Goal: Task Accomplishment & Management: Use online tool/utility

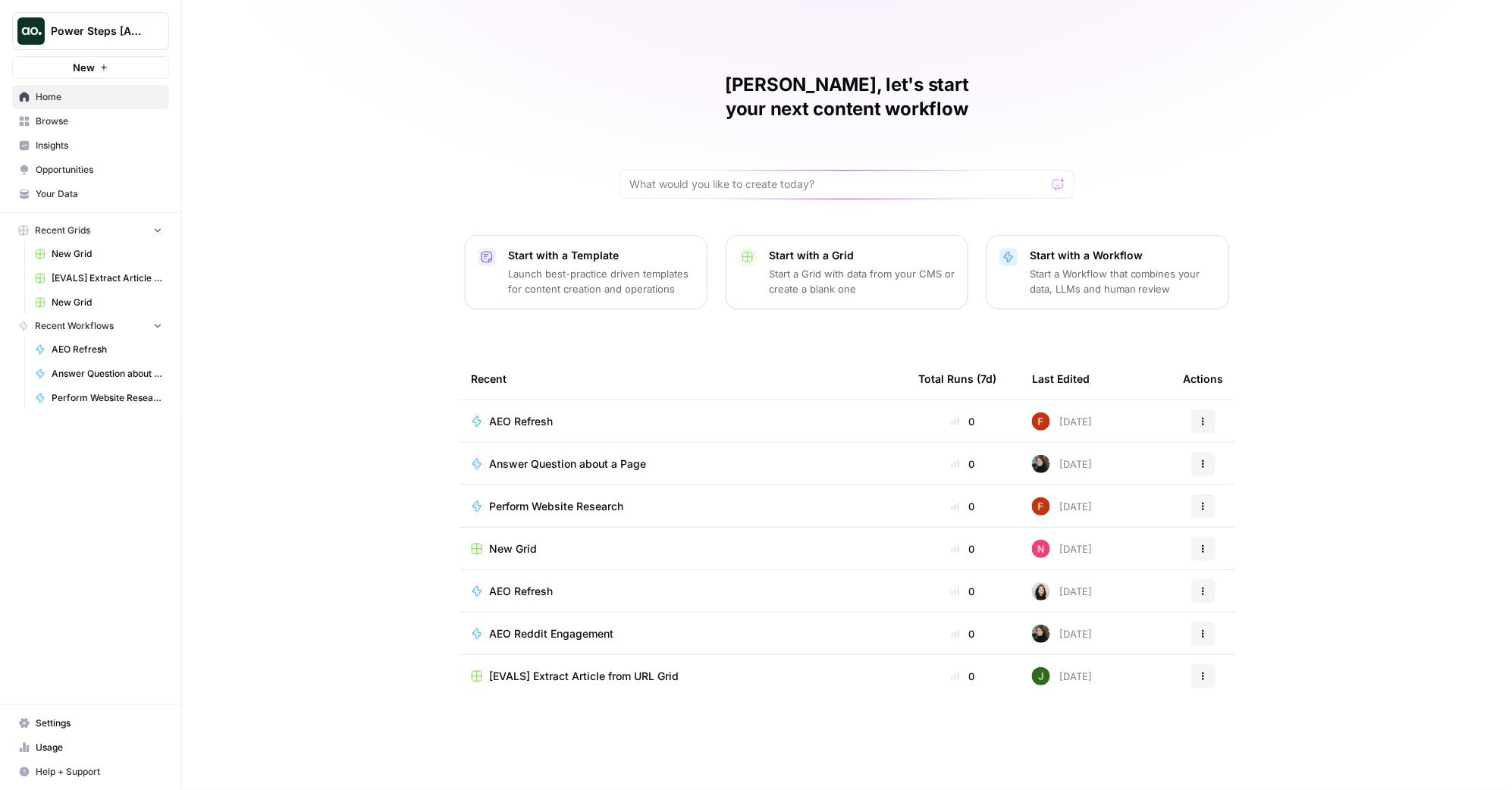
click at [113, 132] on link "Browse" at bounding box center [90, 121] width 157 height 25
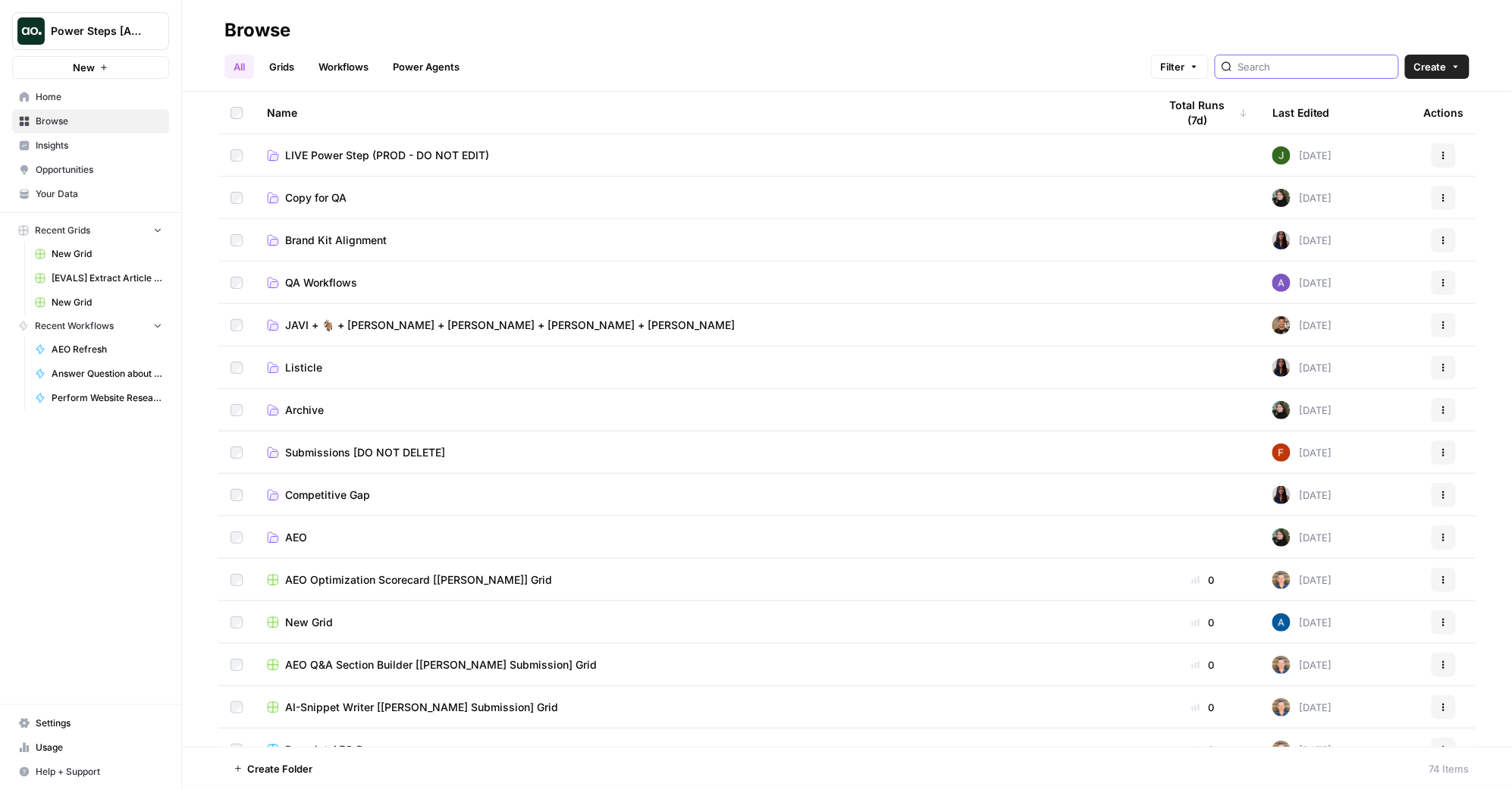
click at [1311, 73] on input "search" at bounding box center [1315, 67] width 154 height 15
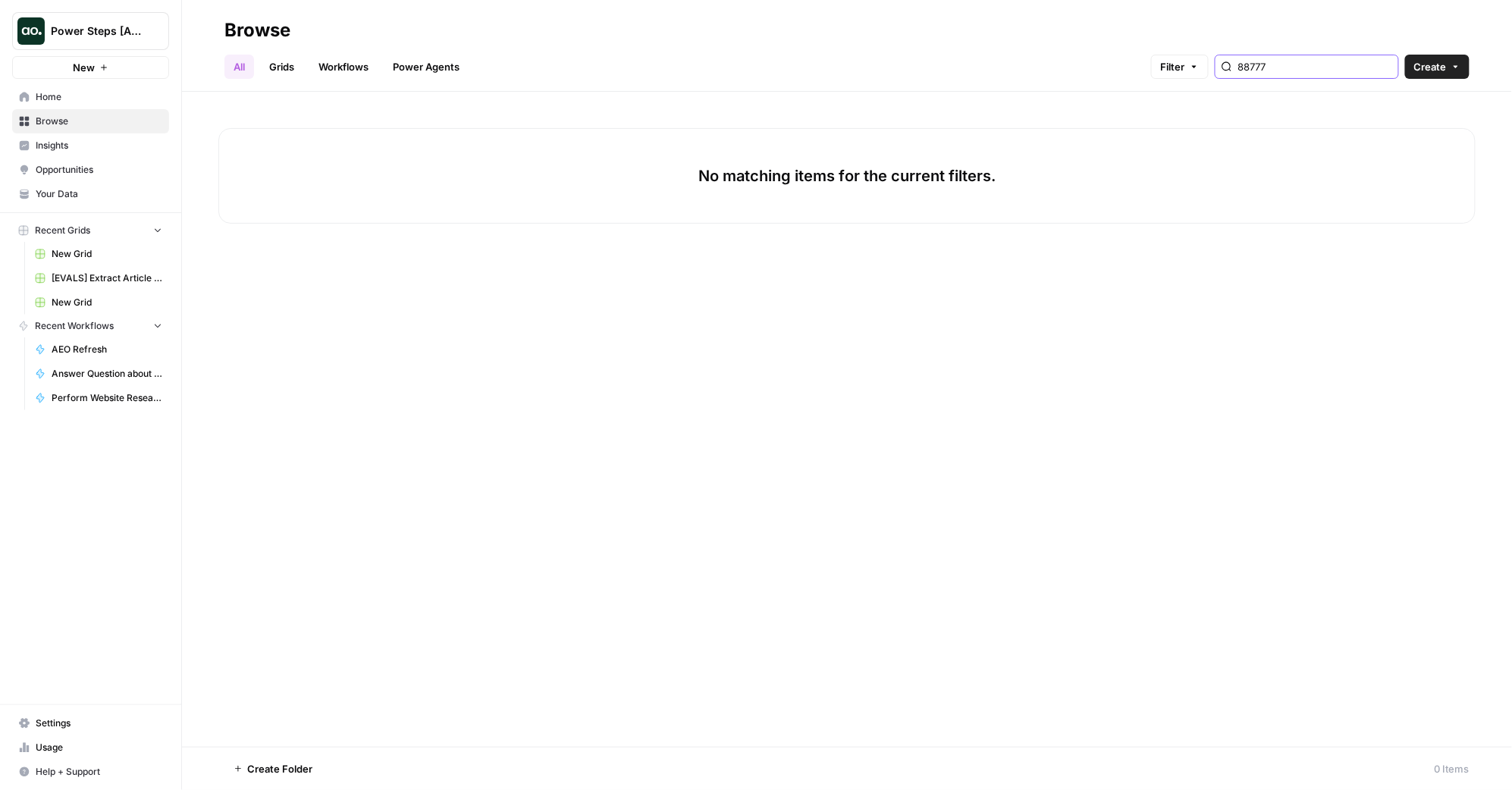
click at [1304, 69] on input "88777" at bounding box center [1315, 67] width 154 height 15
type input "88777"
click at [1400, 68] on div "Filter 88777 Create" at bounding box center [1310, 66] width 319 height 25
click at [1388, 68] on input "88777" at bounding box center [1315, 67] width 154 height 15
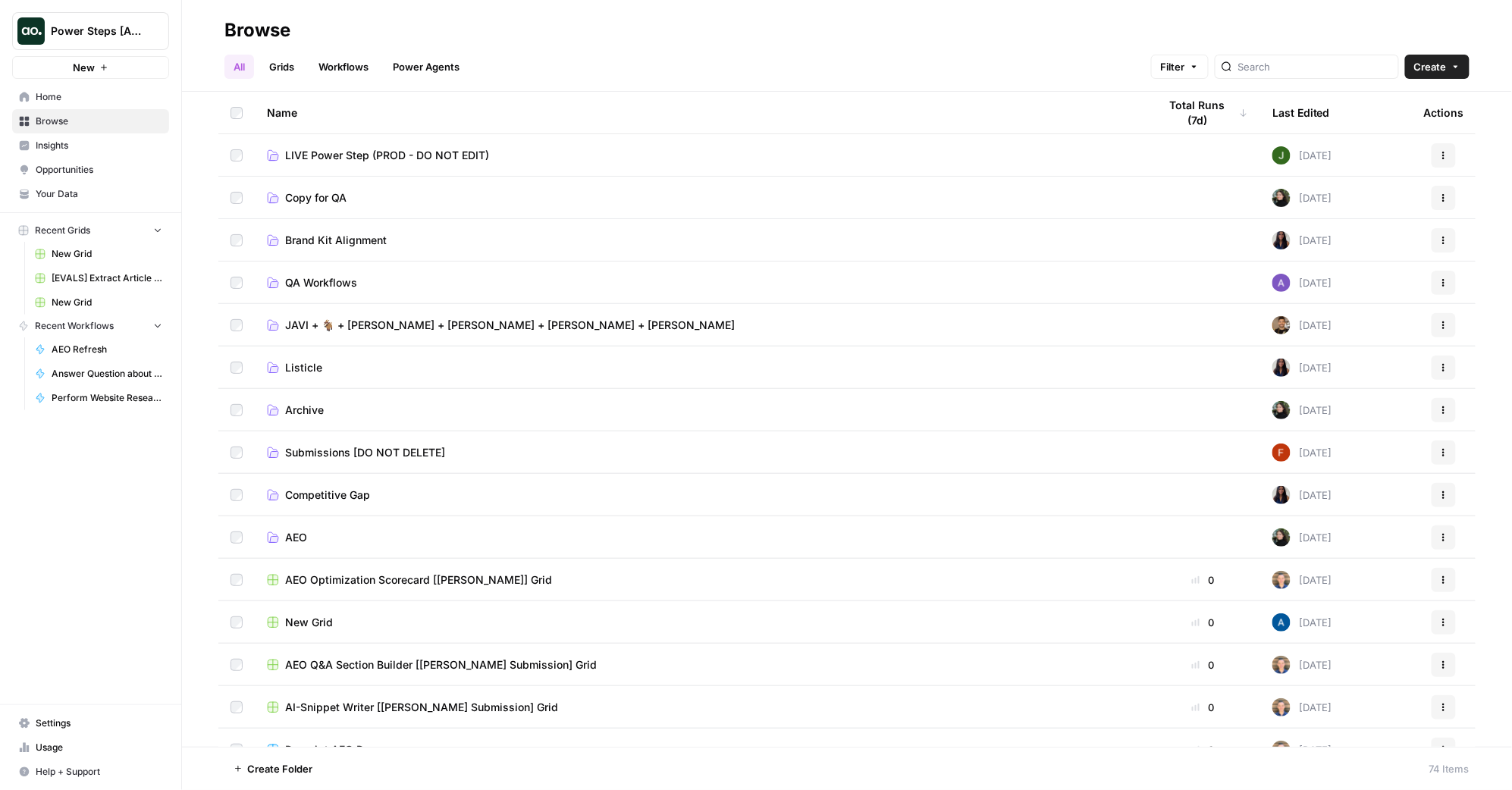
click at [337, 77] on link "Workflows" at bounding box center [343, 66] width 68 height 25
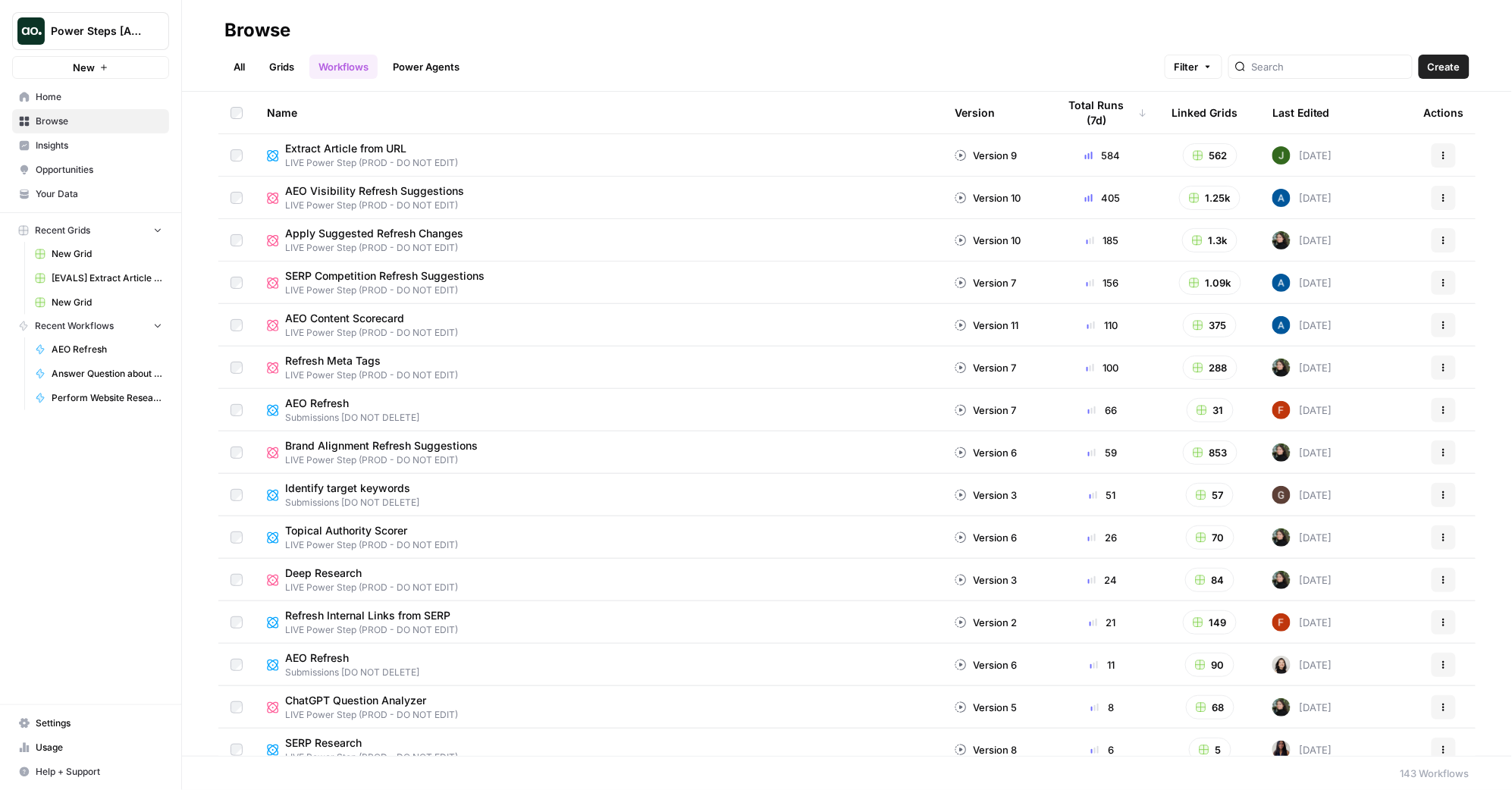
click at [341, 147] on span "Extract Article from URL" at bounding box center [365, 148] width 161 height 15
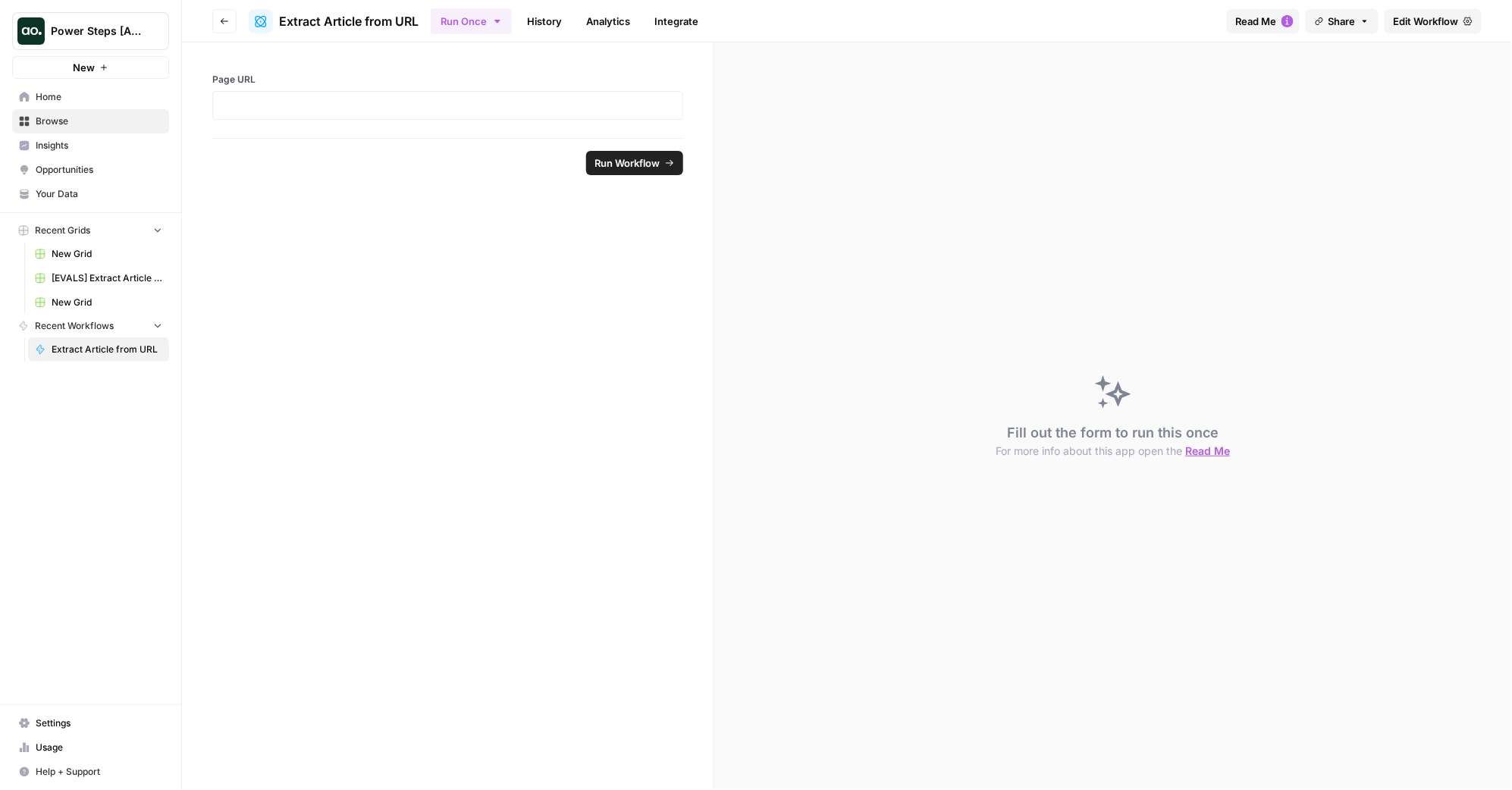
click at [1450, 20] on span "Edit Workflow" at bounding box center [1426, 21] width 65 height 15
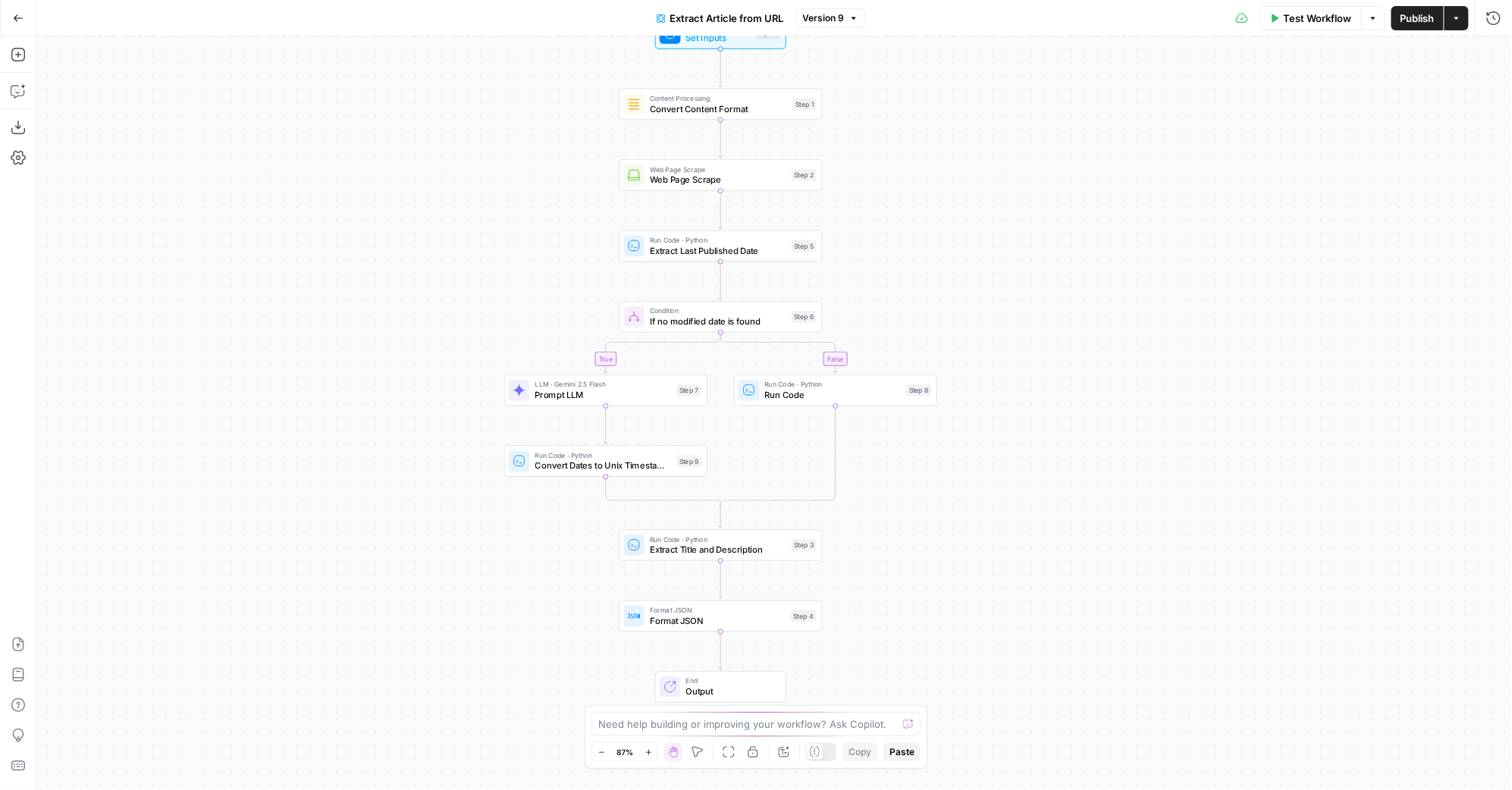
drag, startPoint x: 590, startPoint y: 211, endPoint x: 534, endPoint y: 158, distance: 77.1
click at [535, 158] on div "true false Workflow Set Inputs Inputs Content Processing Convert Content Format…" at bounding box center [774, 413] width 1476 height 754
drag, startPoint x: 554, startPoint y: 204, endPoint x: 492, endPoint y: 132, distance: 95.0
click at [505, 141] on div "true false Workflow Set Inputs Inputs Content Processing Convert Content Format…" at bounding box center [774, 413] width 1476 height 754
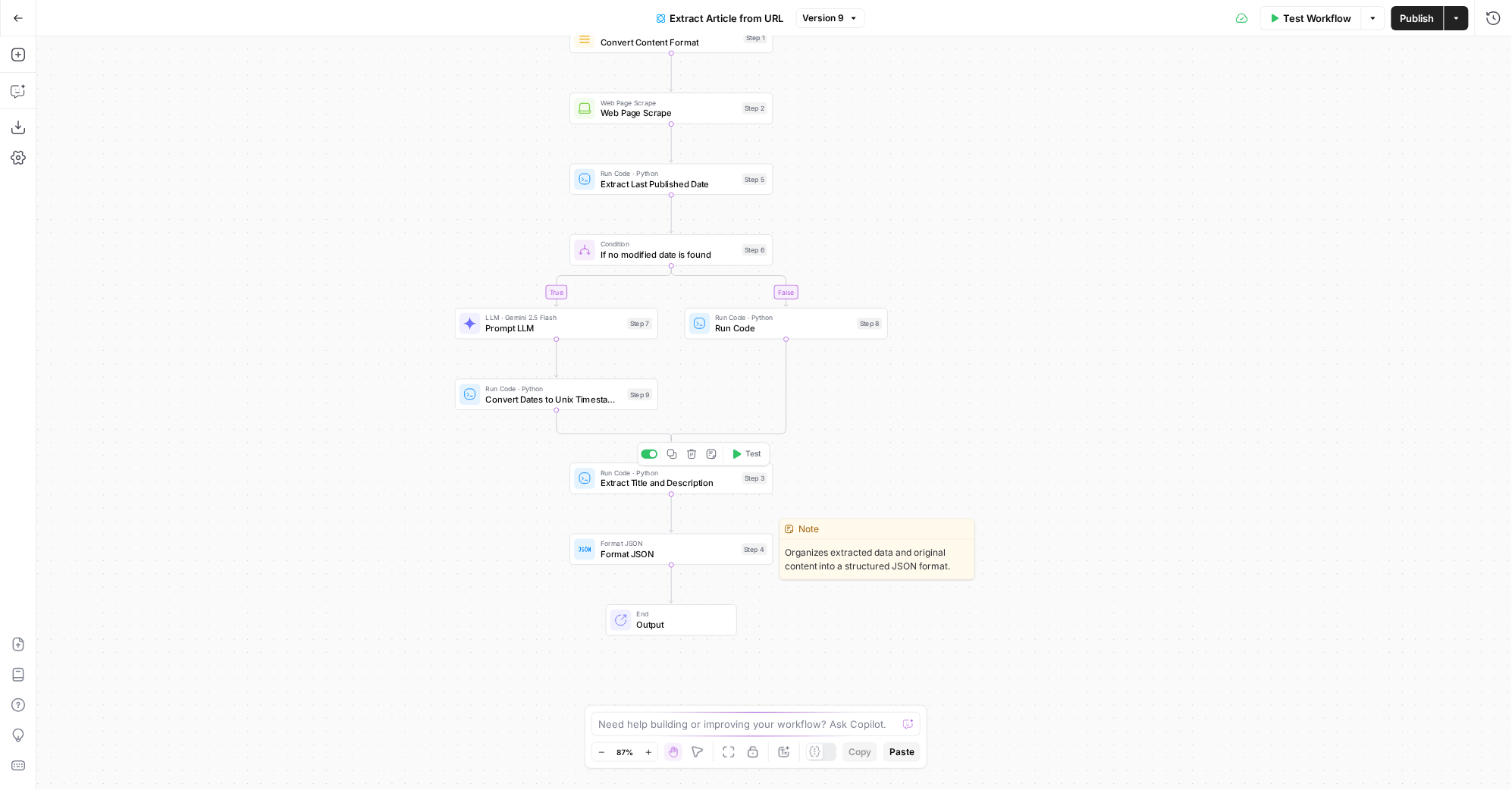
click at [690, 552] on span "Format JSON" at bounding box center [668, 554] width 136 height 13
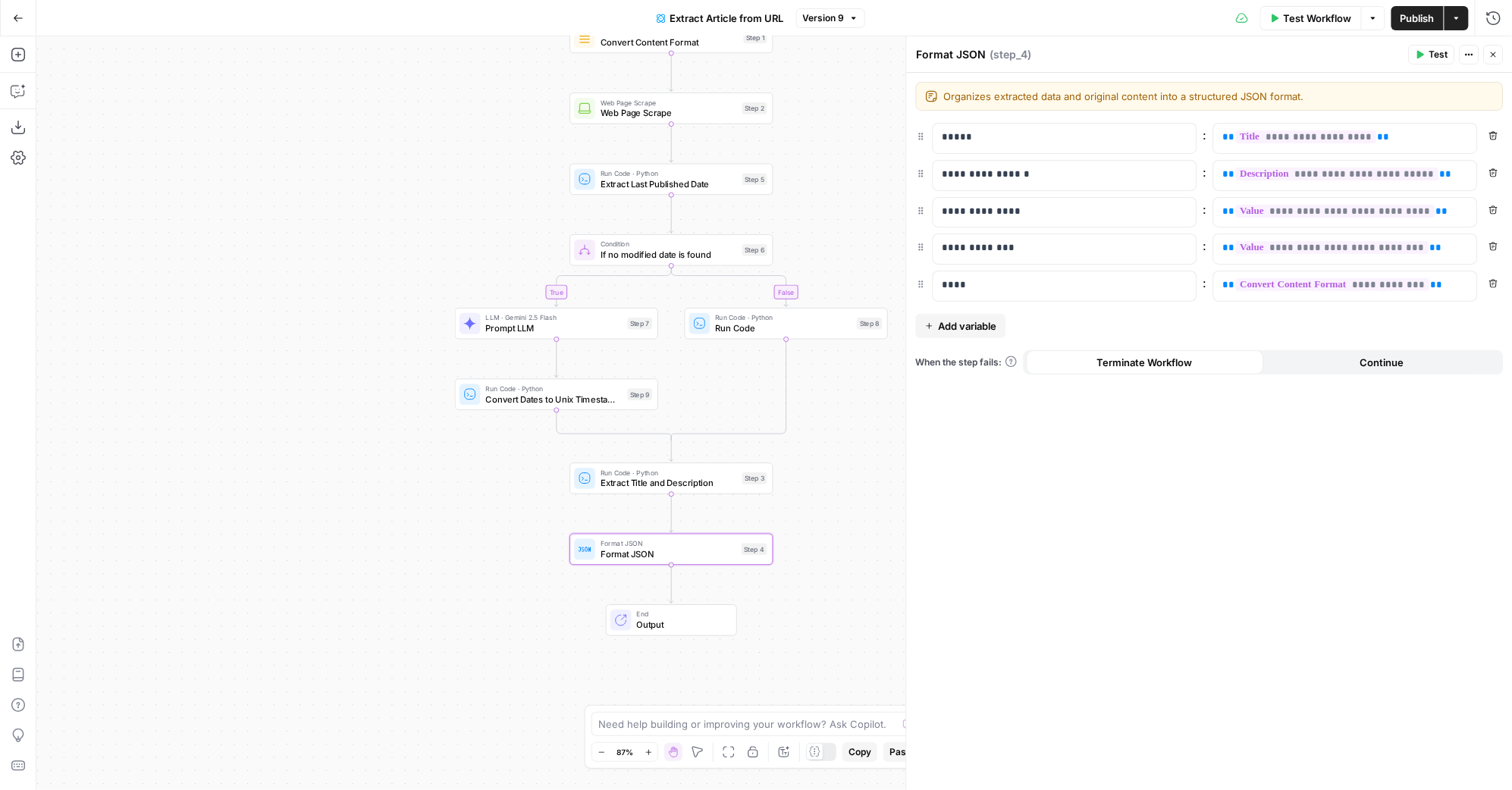
click at [1151, 47] on div "Format JSON Format JSON ( step_4 )" at bounding box center [1160, 55] width 488 height 17
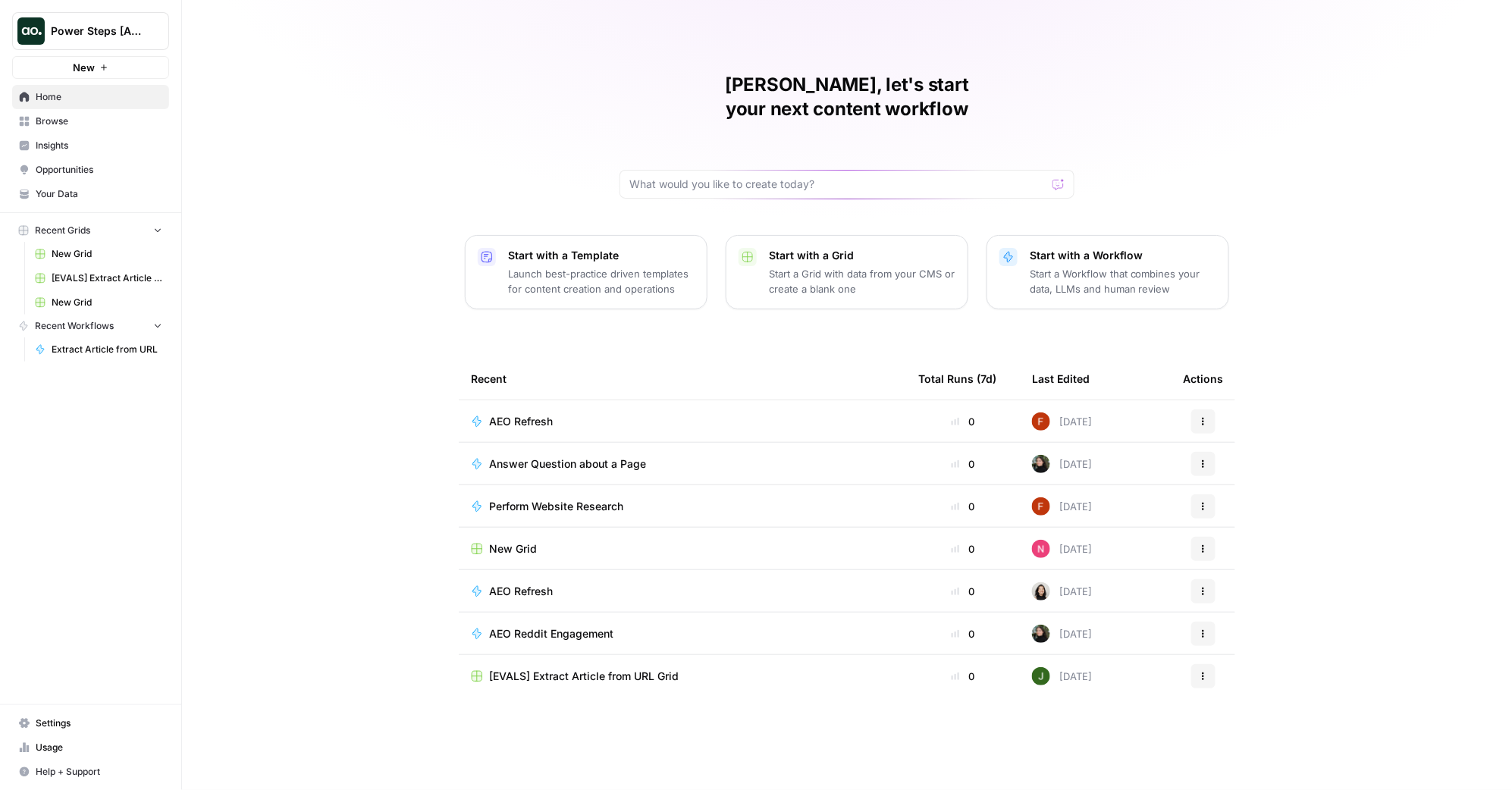
click at [96, 125] on span "Browse" at bounding box center [98, 121] width 126 height 14
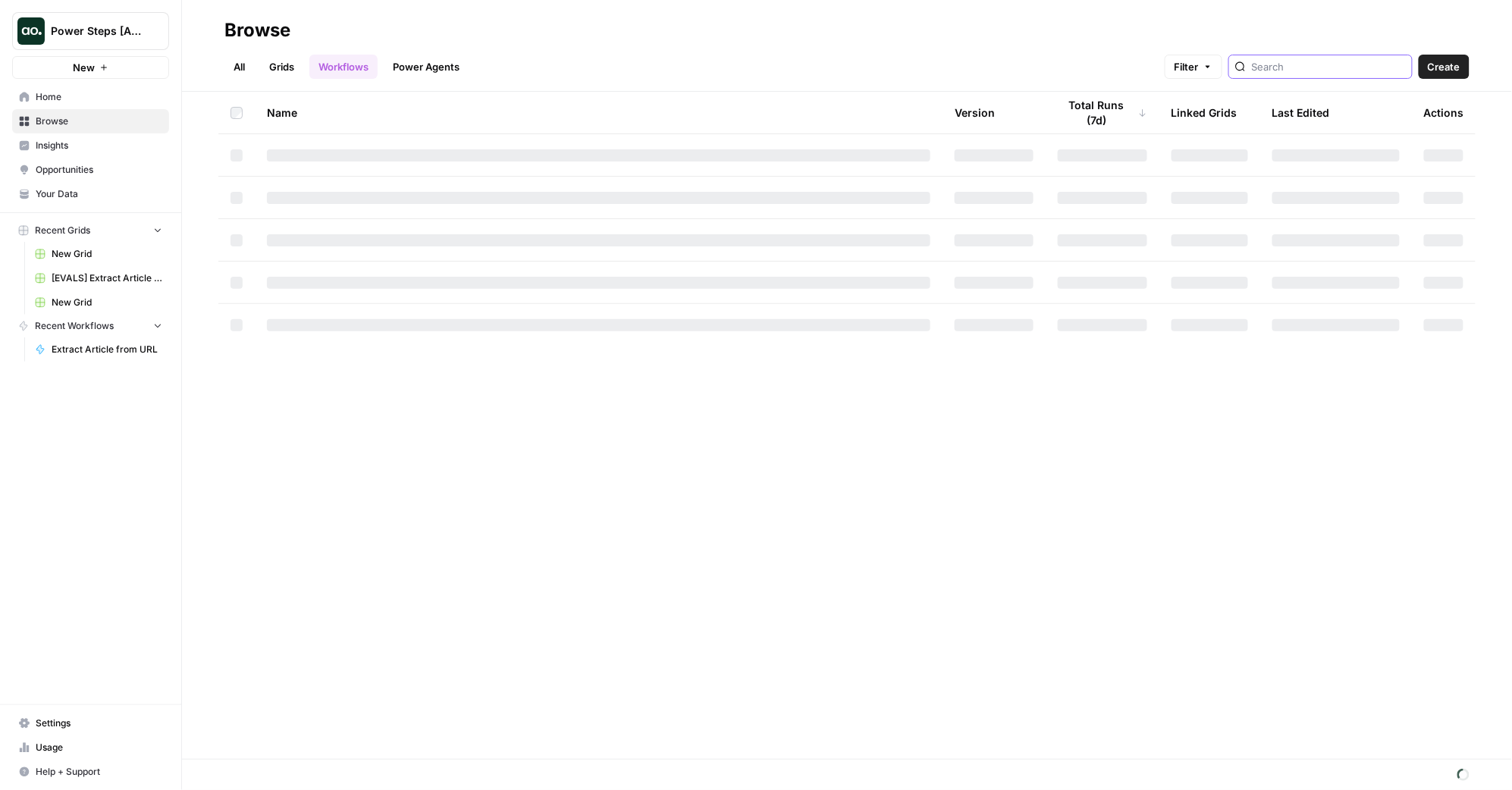
click at [1340, 61] on input "search" at bounding box center [1329, 67] width 154 height 15
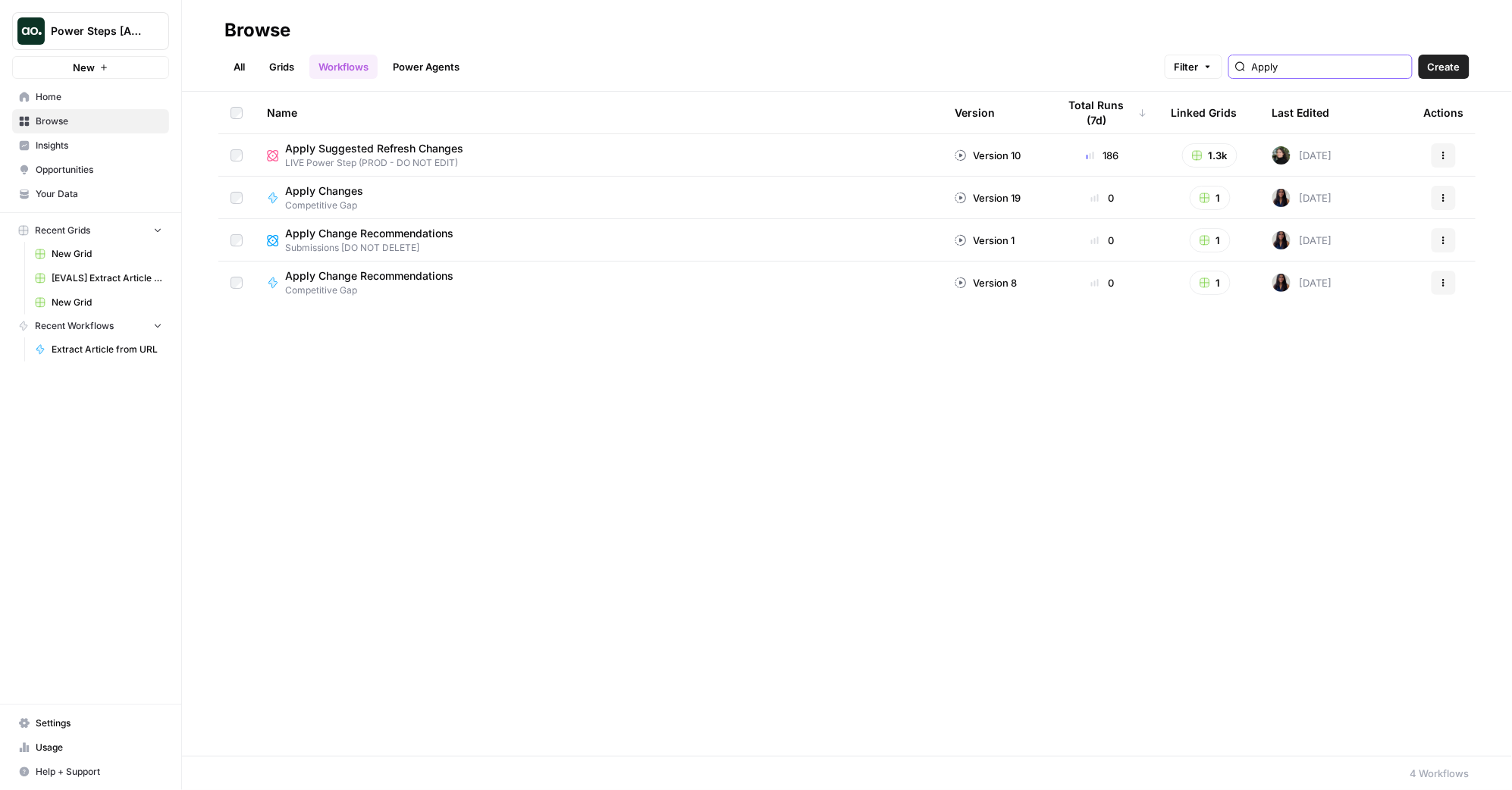
type input "Apply"
click at [419, 147] on span "Apply Suggested Refresh Changes" at bounding box center [374, 148] width 178 height 15
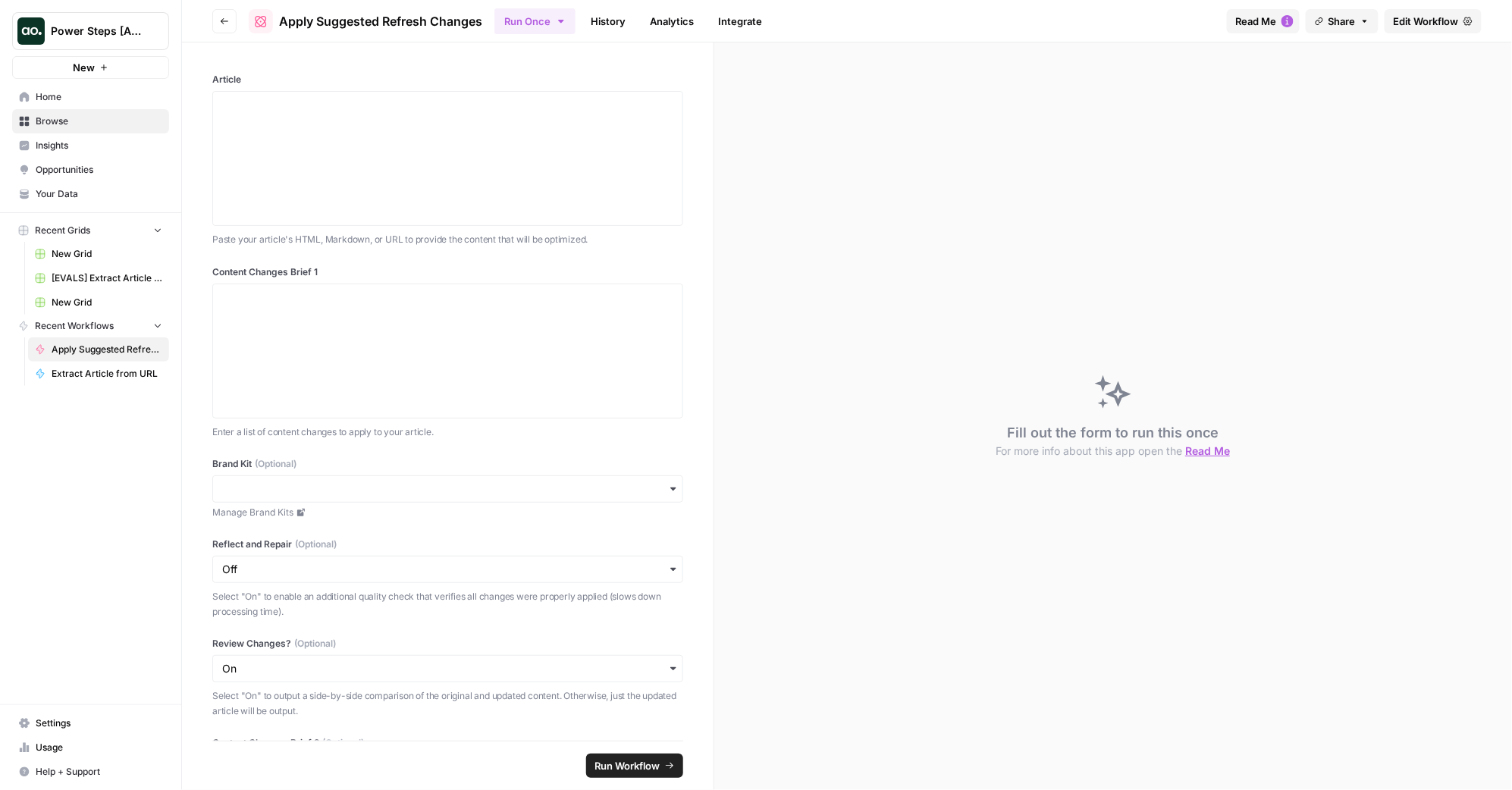
click at [1431, 24] on span "Edit Workflow" at bounding box center [1426, 21] width 65 height 15
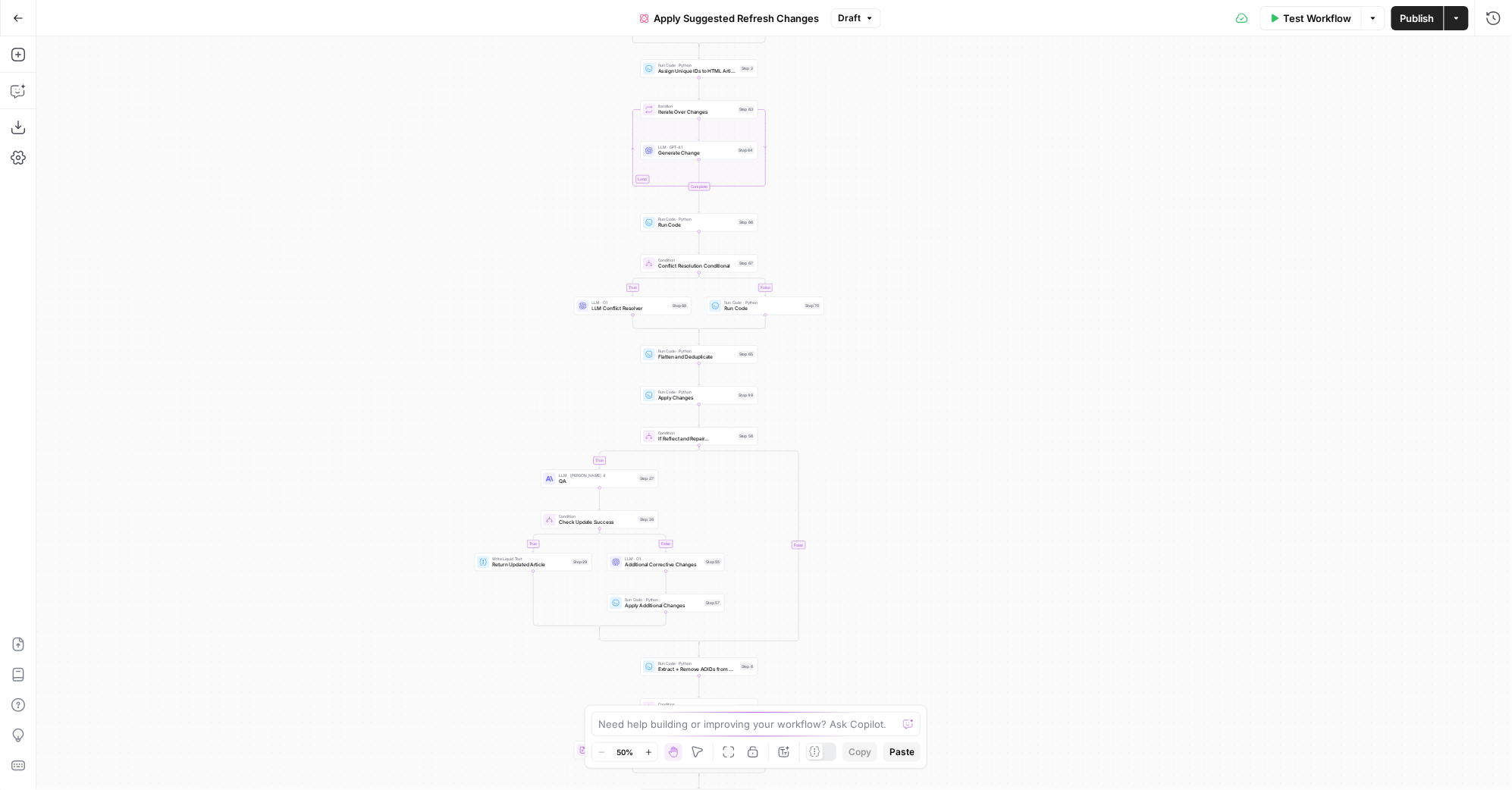
drag, startPoint x: 1061, startPoint y: 301, endPoint x: 842, endPoint y: 70, distance: 318.3
click at [846, 74] on div "true false true false true false true false true false Workflow Set Inputs Inpu…" at bounding box center [774, 413] width 1476 height 754
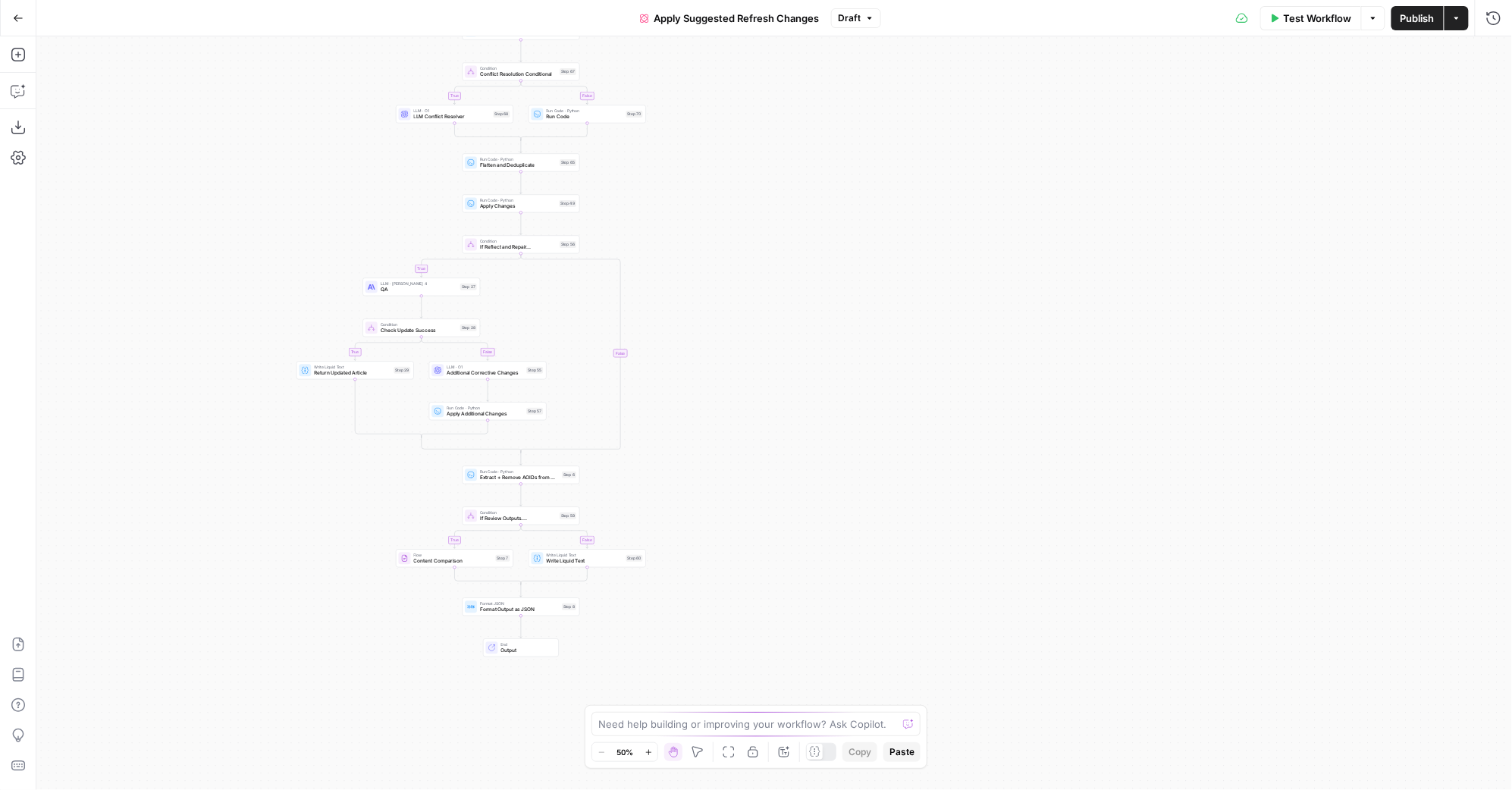
drag, startPoint x: 956, startPoint y: 383, endPoint x: 970, endPoint y: 197, distance: 186.5
click at [969, 213] on div "true false true false true false true false true false Workflow Set Inputs Inpu…" at bounding box center [774, 413] width 1476 height 754
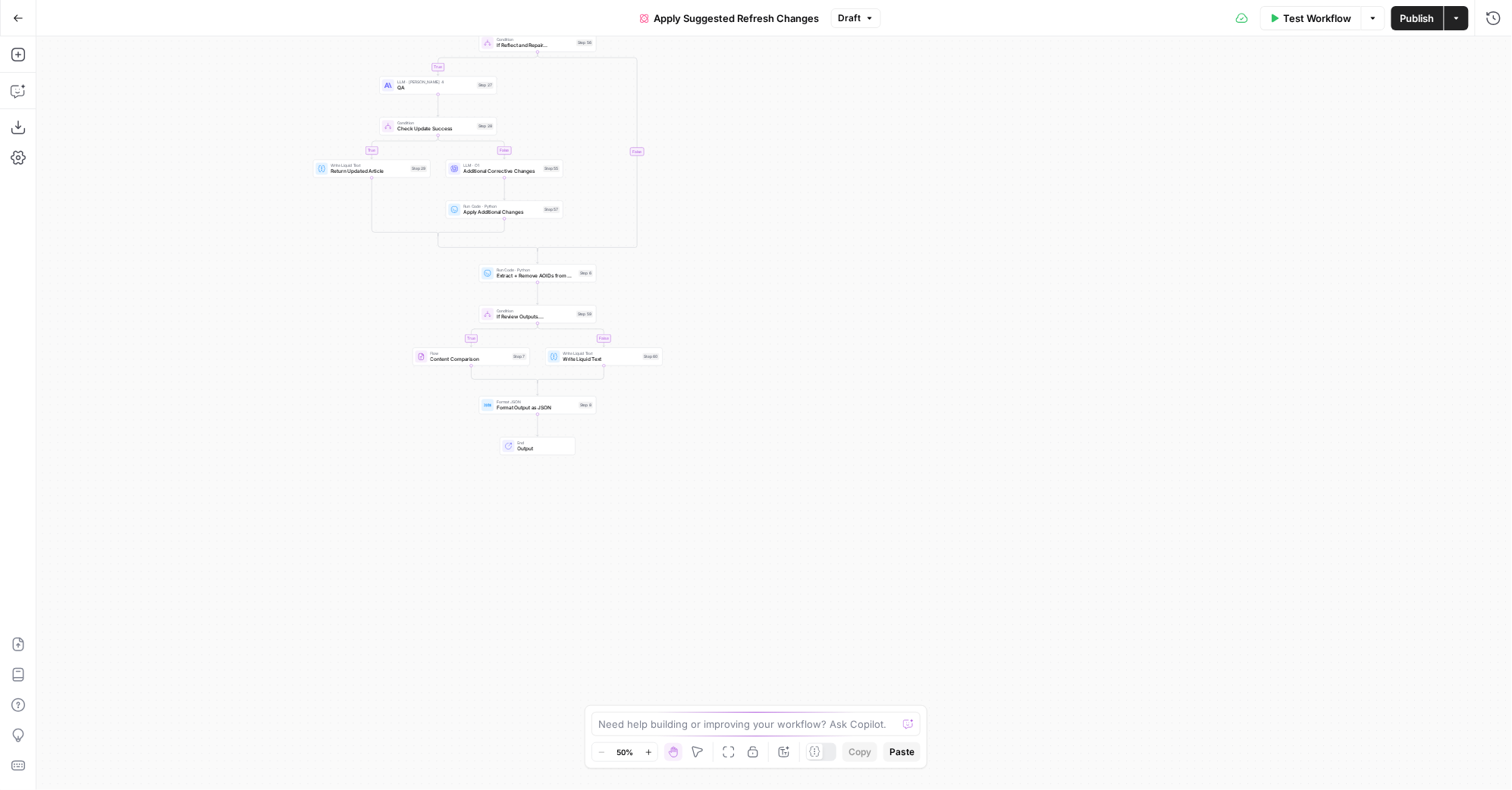
drag, startPoint x: 873, startPoint y: 247, endPoint x: 940, endPoint y: 253, distance: 67.3
click at [936, 254] on div "true false true false true false true false true false Workflow Set Inputs Inpu…" at bounding box center [774, 413] width 1476 height 754
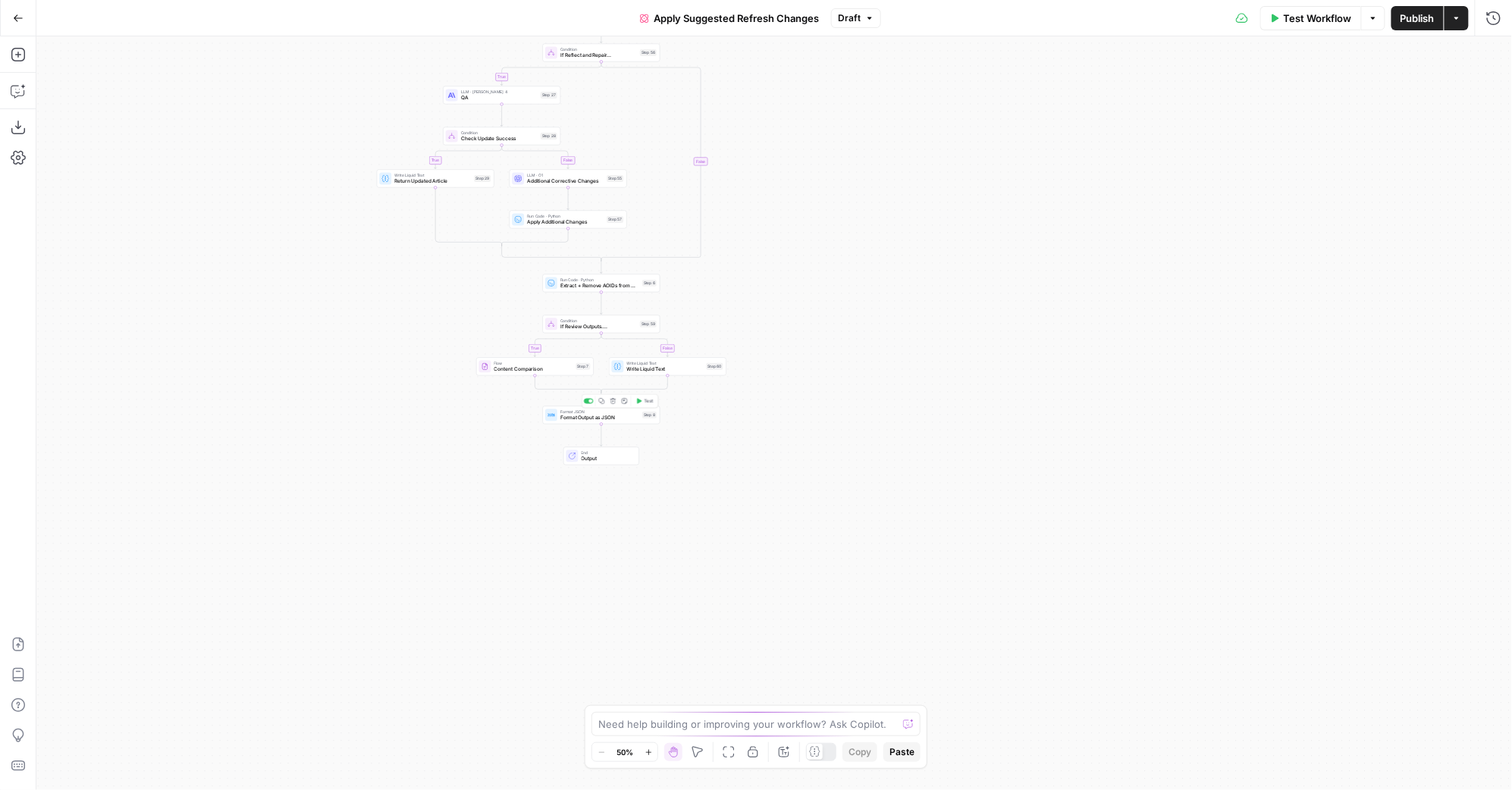
click at [634, 419] on span "Format Output as JSON" at bounding box center [600, 417] width 79 height 8
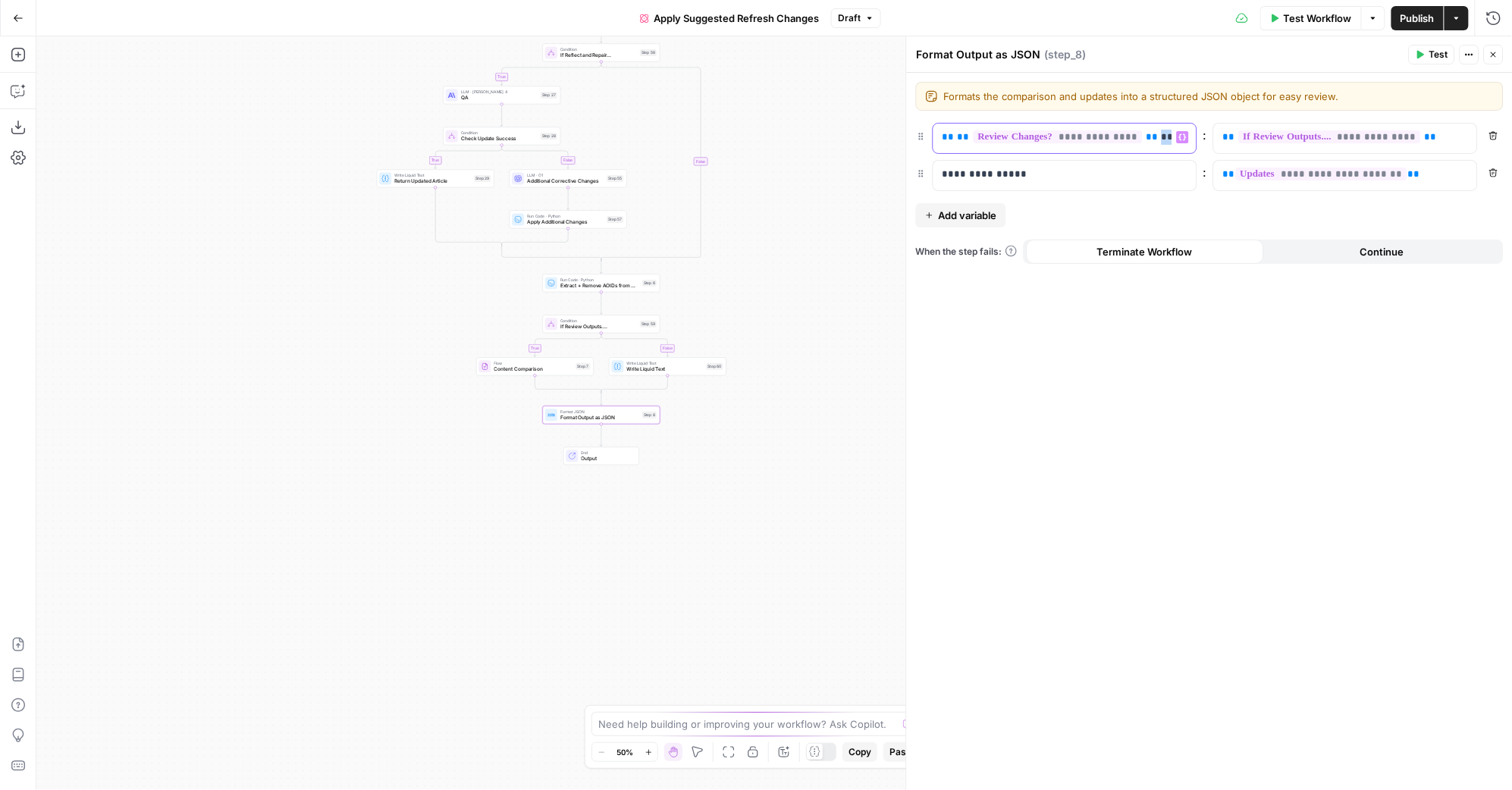
scroll to position [0, 291]
drag, startPoint x: 1156, startPoint y: 136, endPoint x: 1351, endPoint y: 133, distance: 195.0
click at [1351, 133] on div "**********" at bounding box center [1209, 138] width 588 height 31
click at [1487, 57] on button "Close" at bounding box center [1493, 54] width 20 height 19
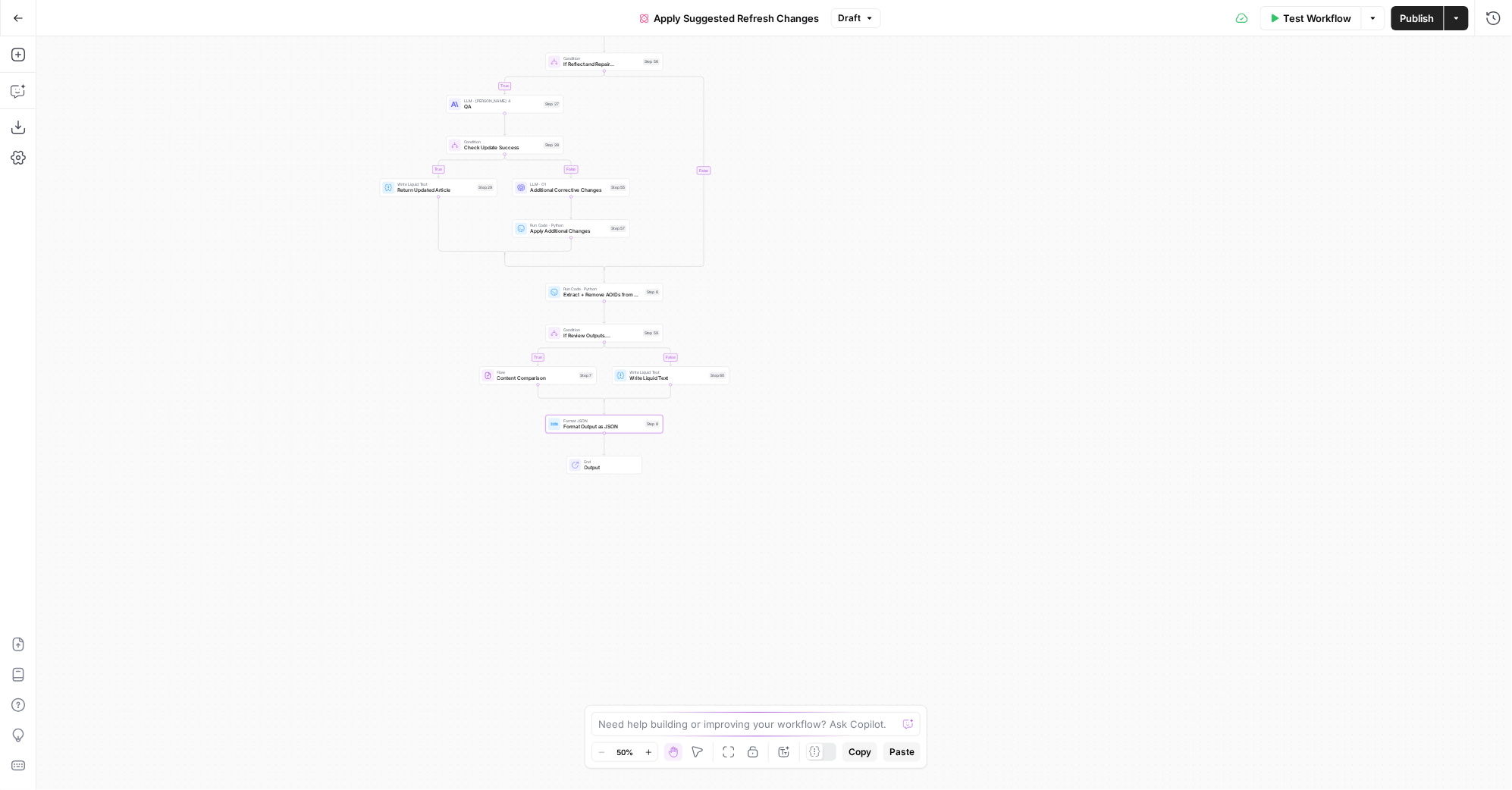
drag, startPoint x: 768, startPoint y: 314, endPoint x: 779, endPoint y: 389, distance: 75.8
click at [779, 387] on div "false true false true false true true false true false Workflow Set Inputs Inpu…" at bounding box center [774, 413] width 1476 height 754
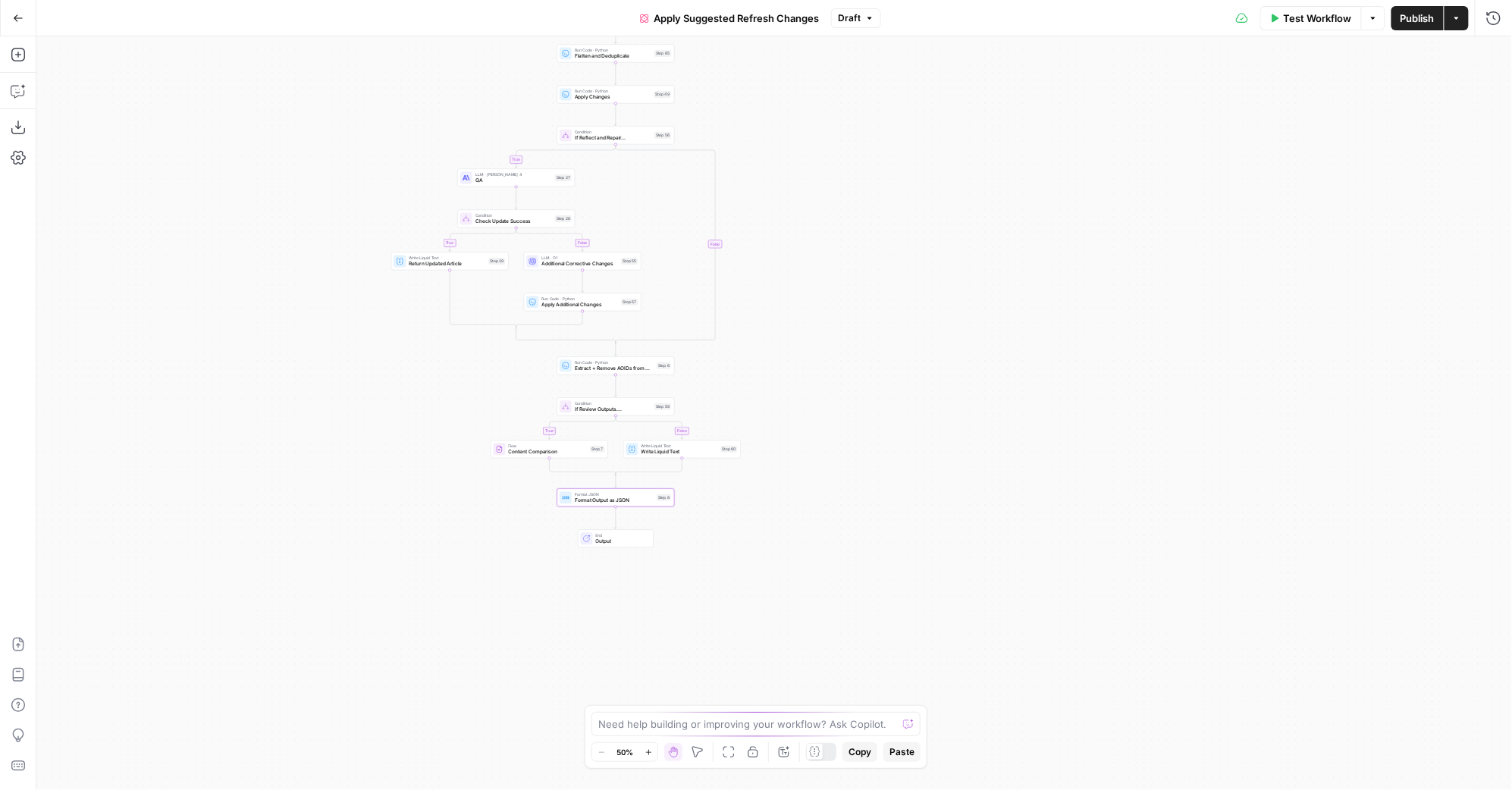
click at [822, 392] on div "false true false true false true true false true false Workflow Set Inputs Inpu…" at bounding box center [774, 413] width 1476 height 754
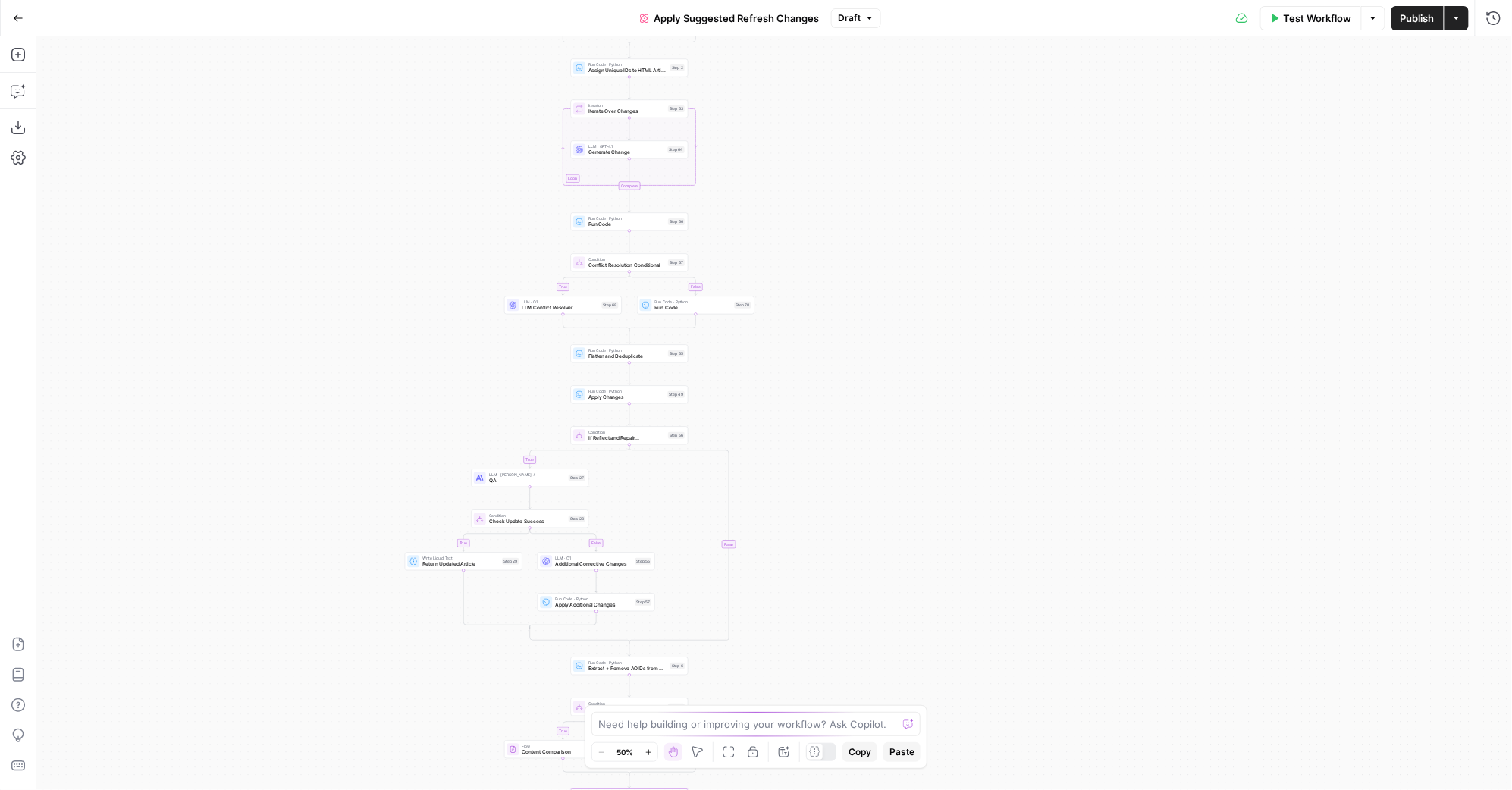
drag, startPoint x: 817, startPoint y: 234, endPoint x: 832, endPoint y: 351, distance: 118.0
click at [832, 351] on div "false true false true false true true false true false Workflow Set Inputs Inpu…" at bounding box center [774, 413] width 1476 height 754
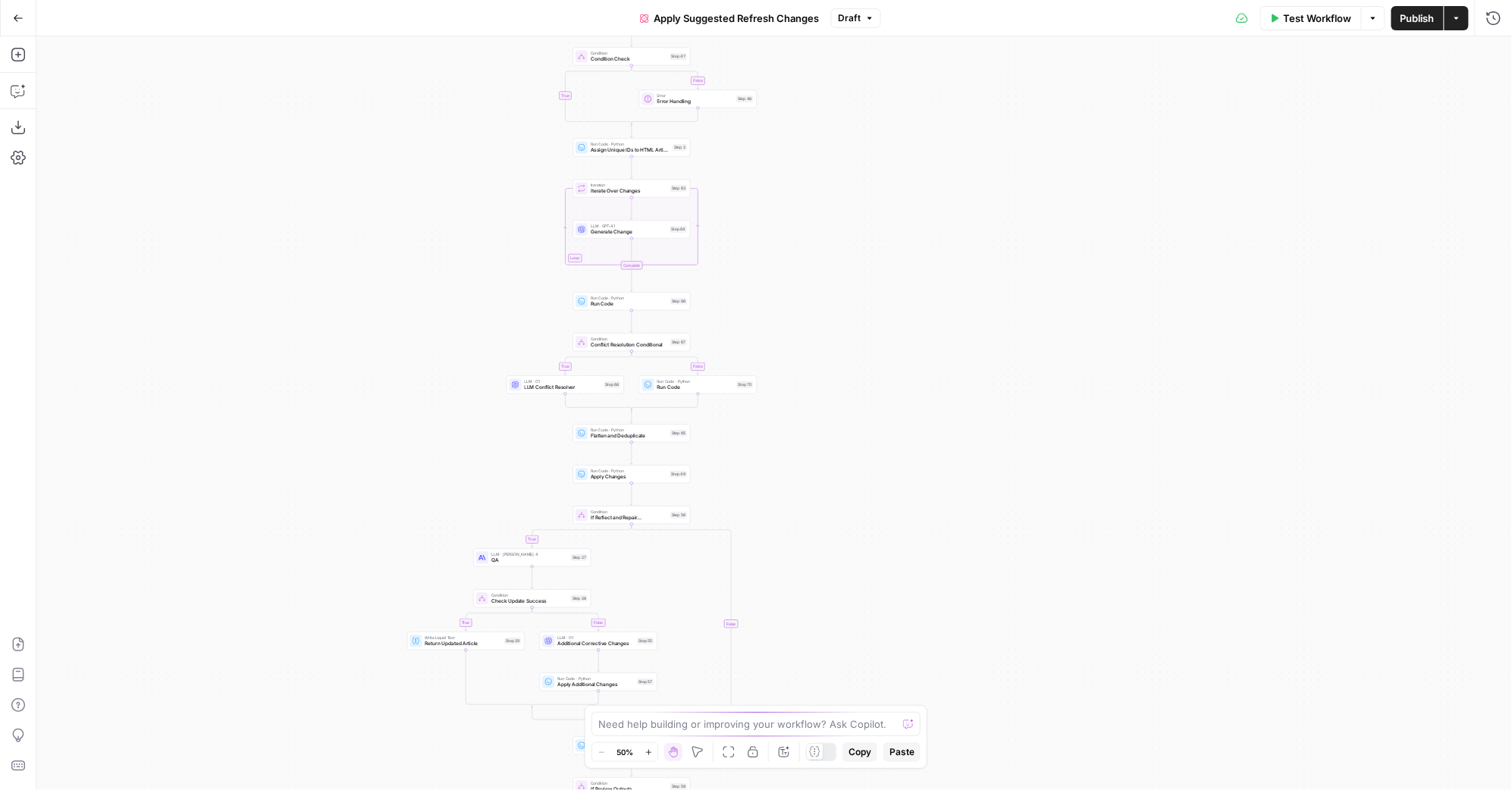
drag, startPoint x: 827, startPoint y: 347, endPoint x: 843, endPoint y: 404, distance: 59.2
click at [847, 442] on div "false true false true false true true false true false Workflow Set Inputs Inpu…" at bounding box center [774, 413] width 1476 height 754
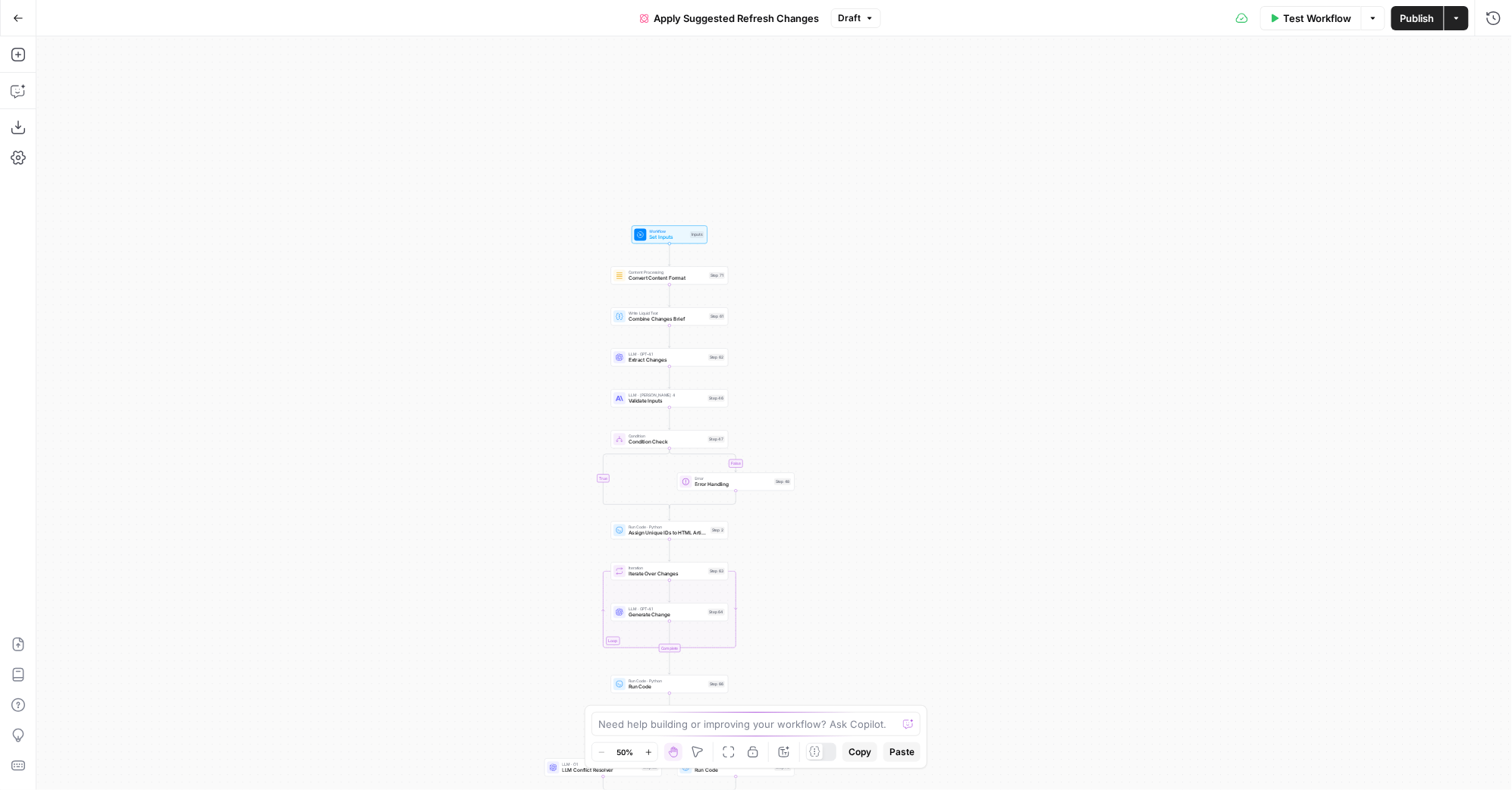
drag, startPoint x: 825, startPoint y: 206, endPoint x: 798, endPoint y: 175, distance: 41.1
click at [837, 426] on div "false true false true false true true false true false Workflow Set Inputs Inpu…" at bounding box center [774, 413] width 1476 height 754
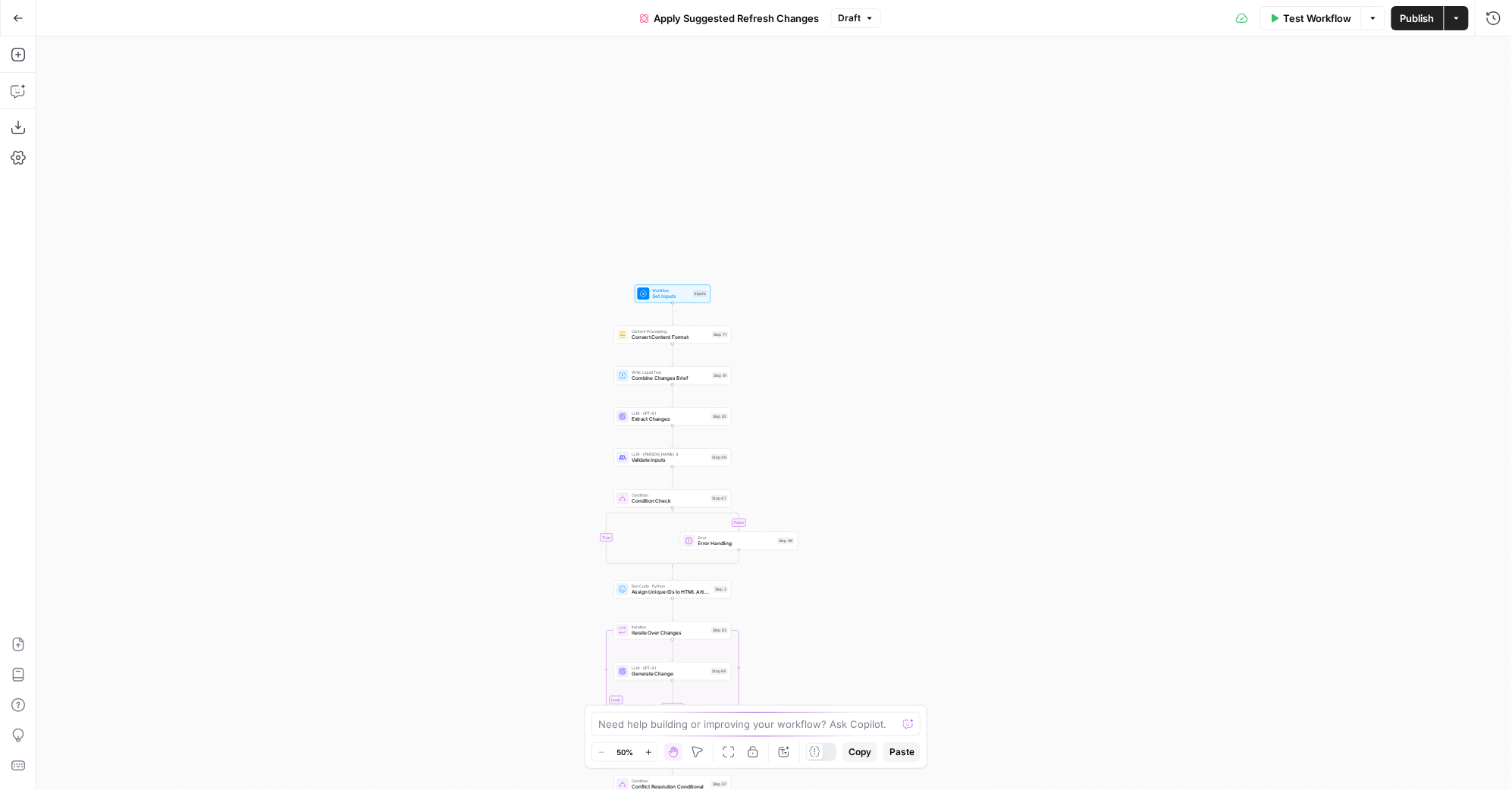
drag, startPoint x: 798, startPoint y: 218, endPoint x: 794, endPoint y: 312, distance: 94.1
click at [797, 304] on div "false true false true false true true false true false Workflow Set Inputs Inpu…" at bounding box center [774, 413] width 1476 height 754
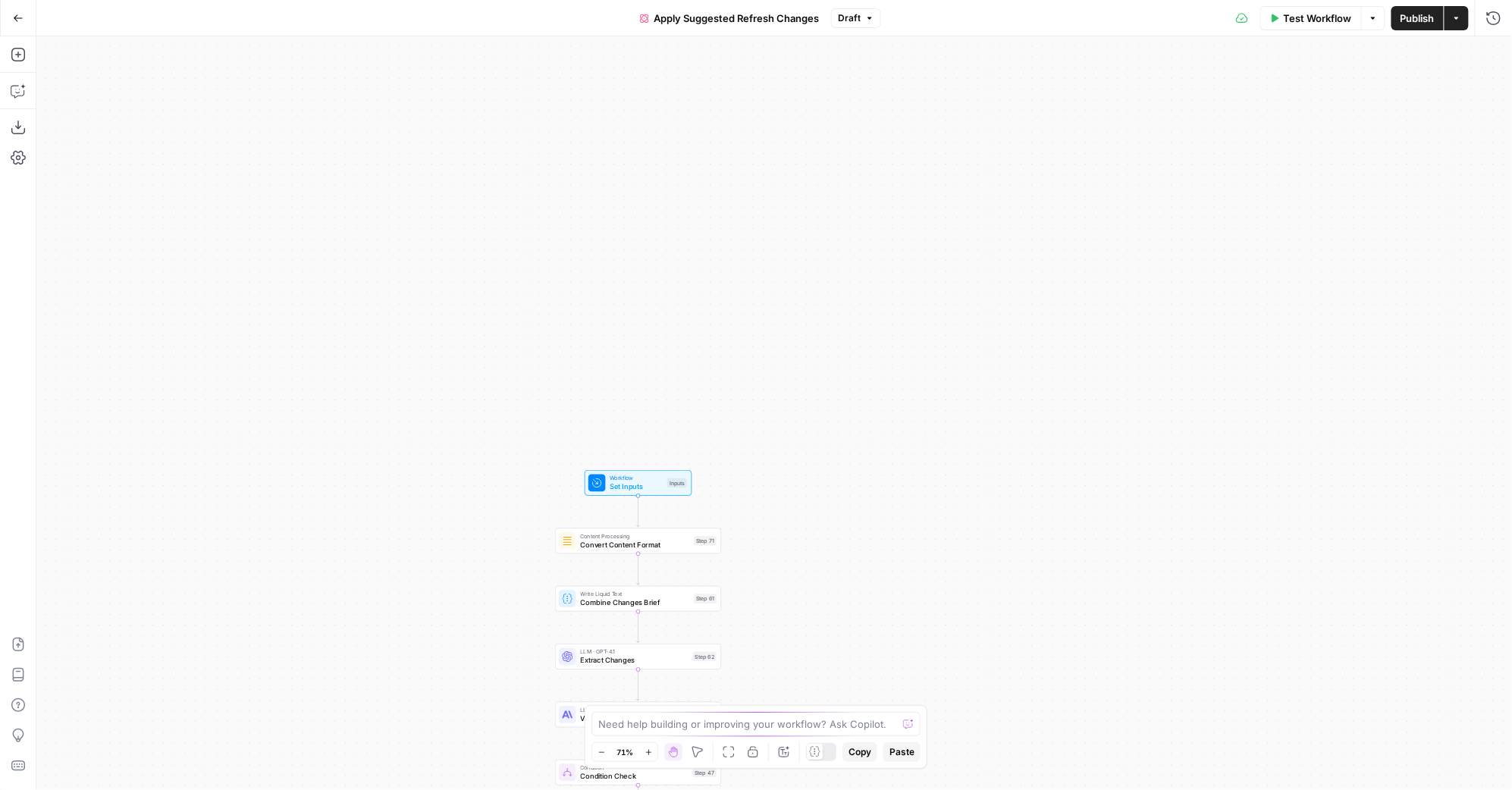
drag, startPoint x: 748, startPoint y: 338, endPoint x: 722, endPoint y: 92, distance: 247.4
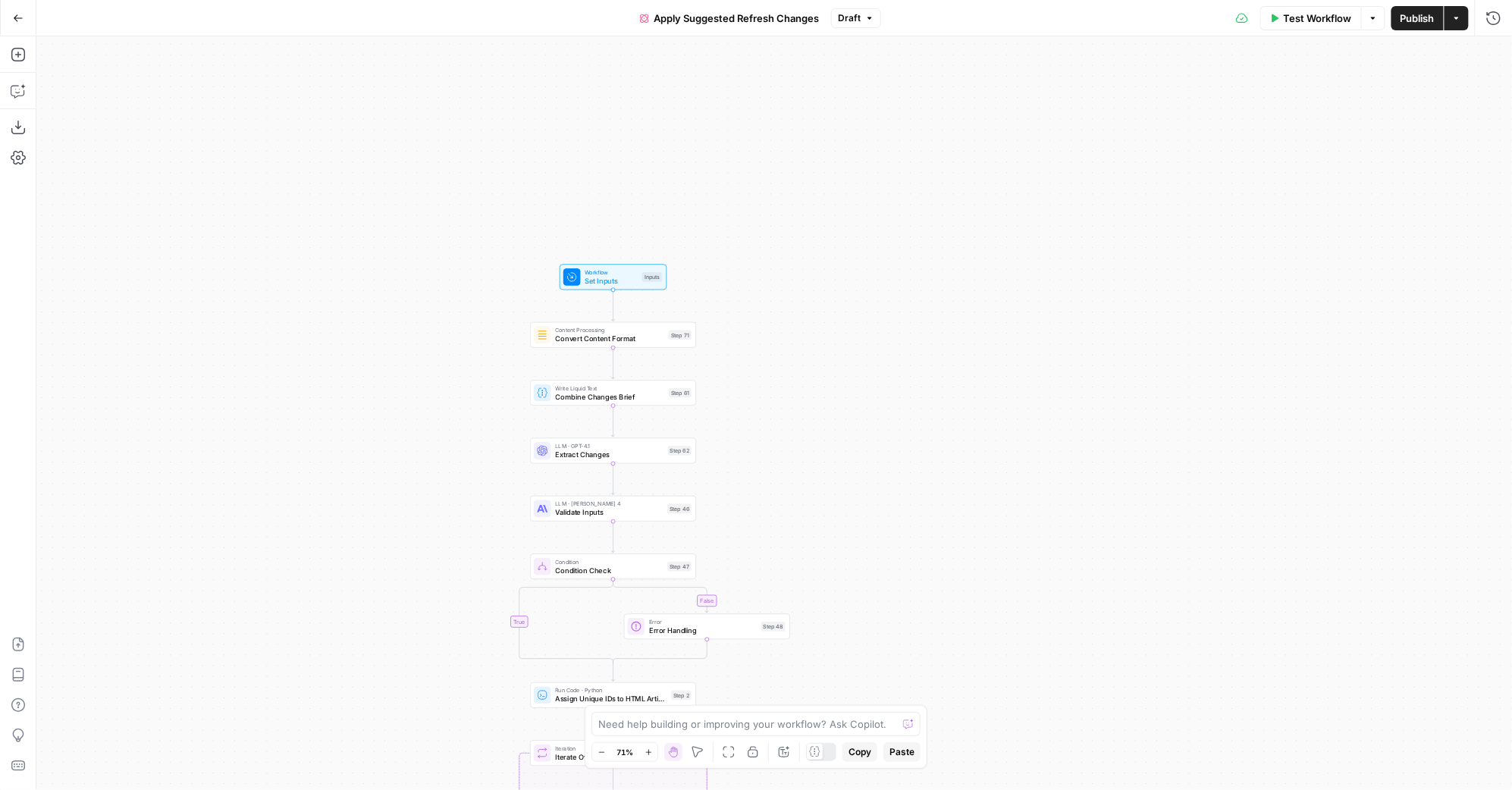
drag, startPoint x: 766, startPoint y: 360, endPoint x: 695, endPoint y: 187, distance: 187.0
click at [692, 179] on div "false true false true false true true false true false Workflow Set Inputs Inpu…" at bounding box center [774, 413] width 1476 height 754
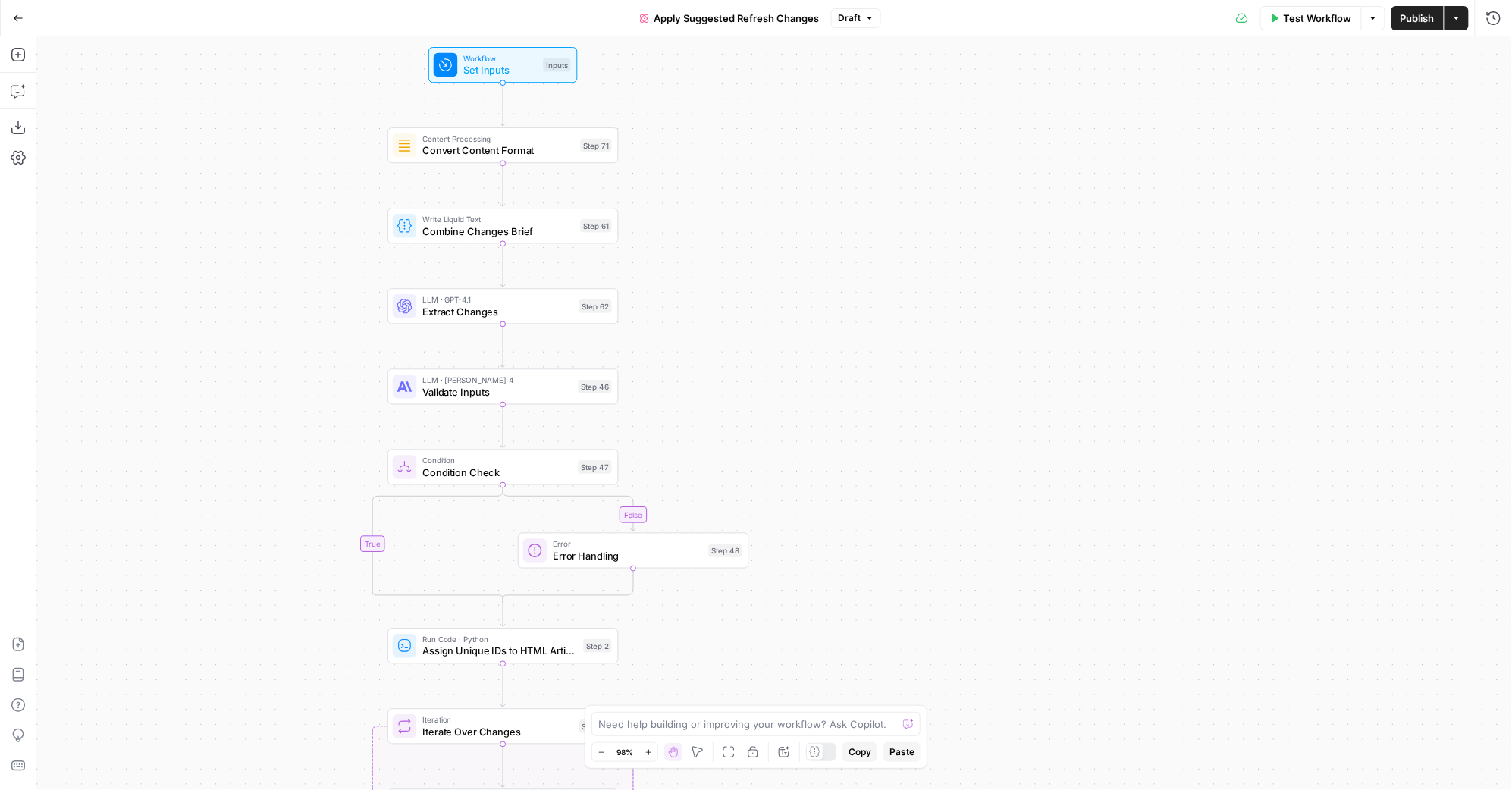
click at [519, 151] on span "Convert Content Format" at bounding box center [498, 151] width 152 height 15
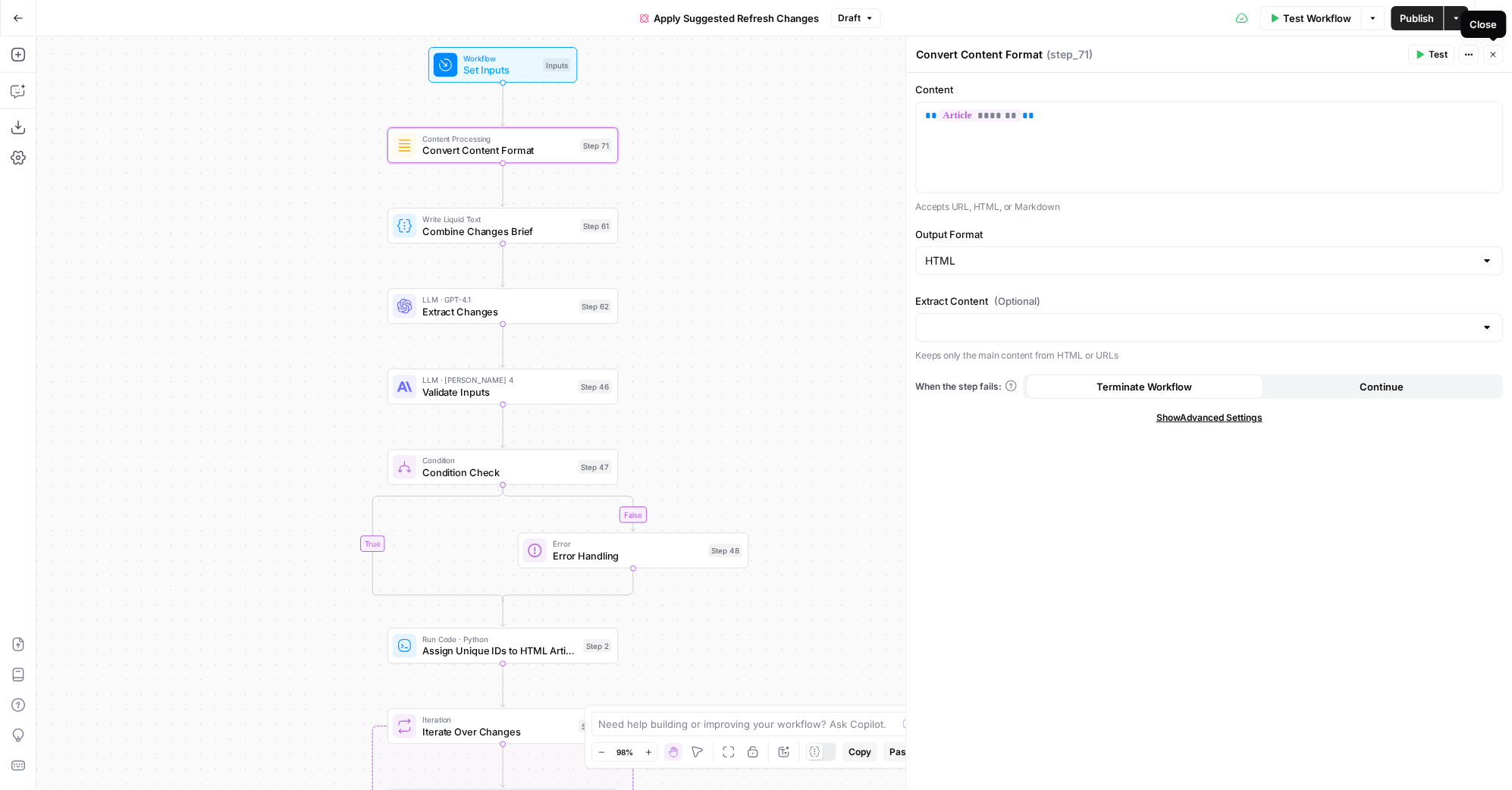
click at [1247, 414] on span "Show Advanced Settings" at bounding box center [1209, 418] width 106 height 14
click at [1488, 56] on button "Close" at bounding box center [1493, 54] width 20 height 19
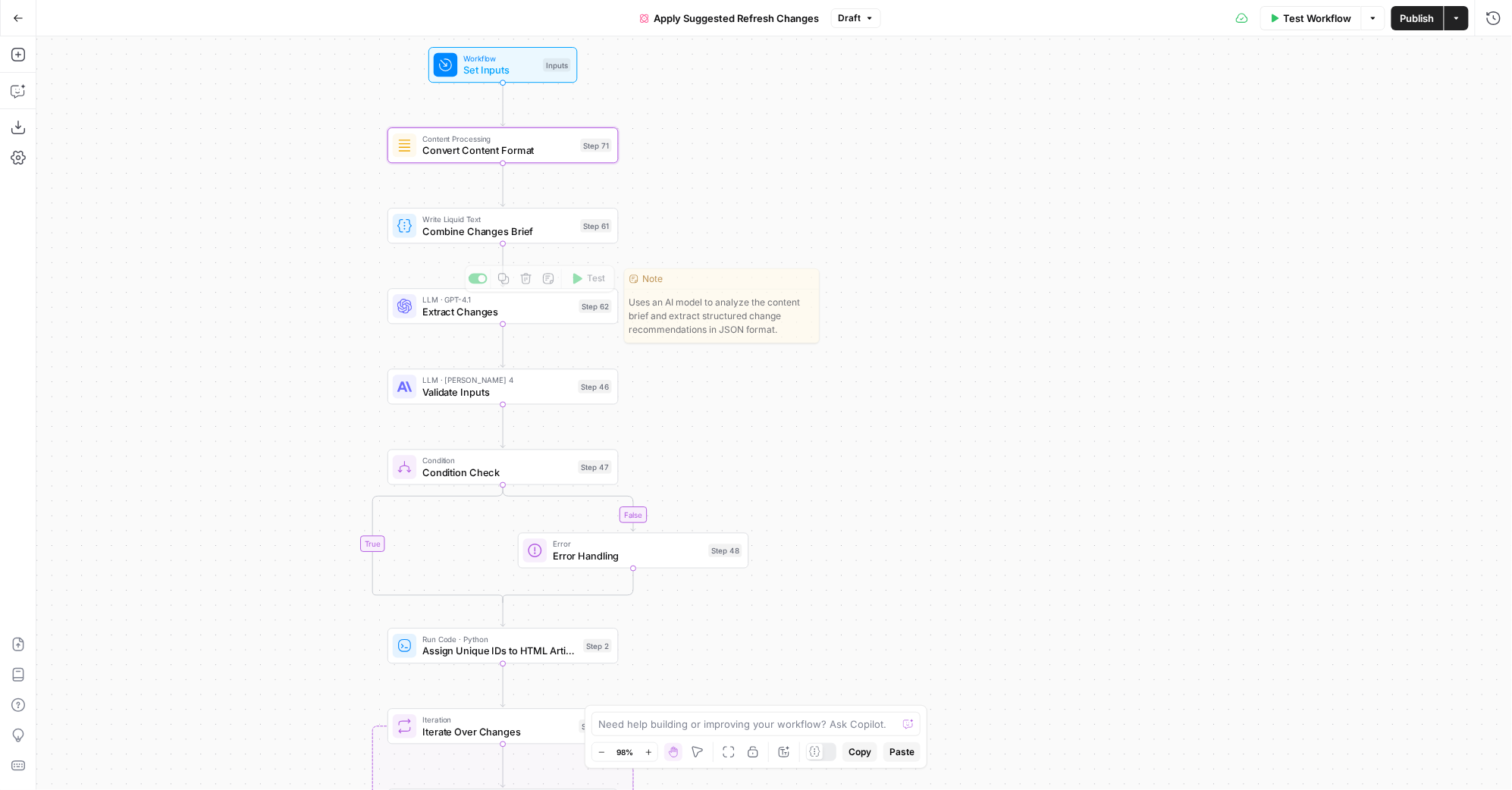
click at [487, 234] on span "Combine Changes Brief" at bounding box center [498, 231] width 152 height 15
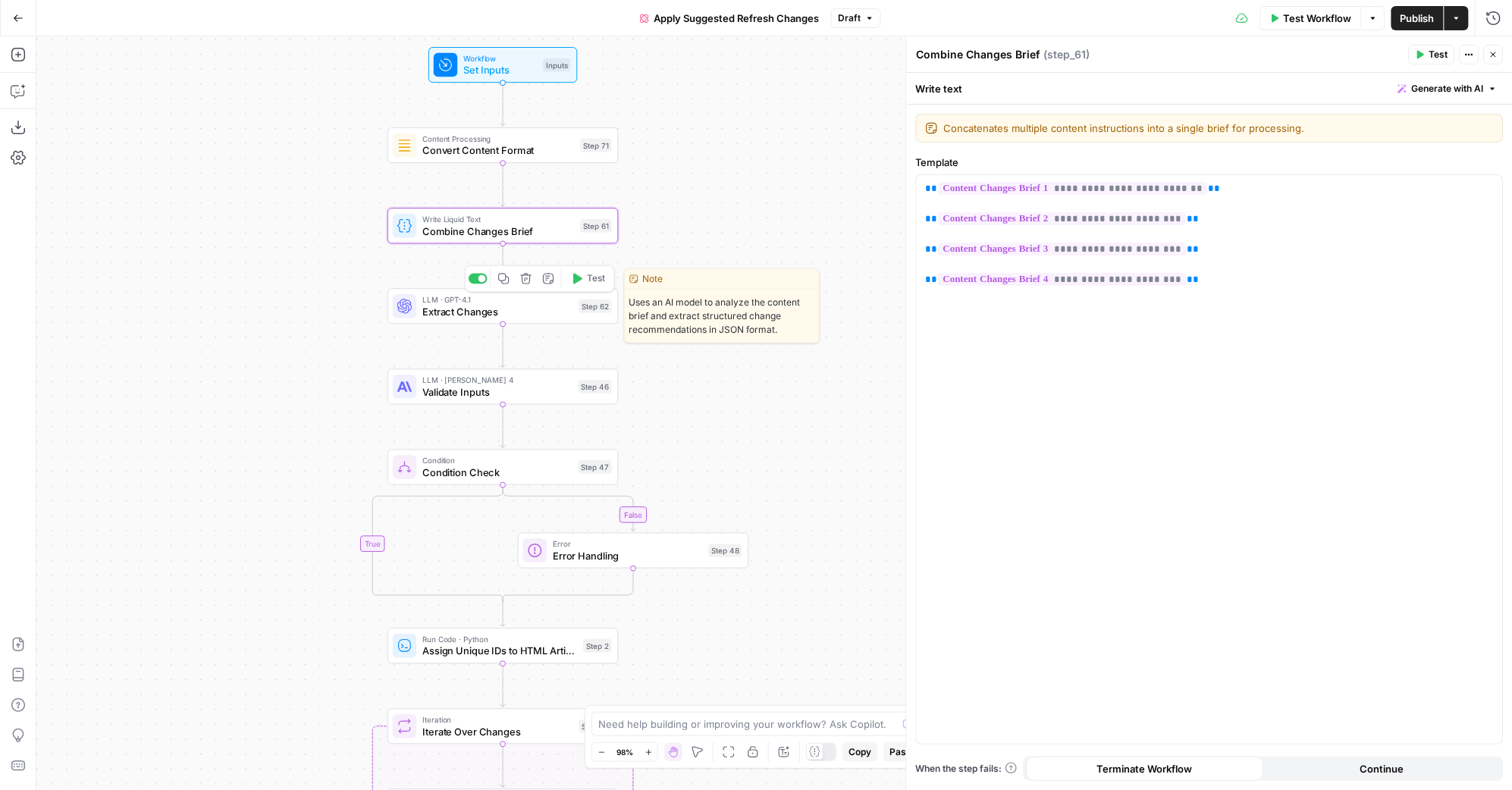
click at [525, 304] on span "Extract Changes" at bounding box center [497, 312] width 150 height 15
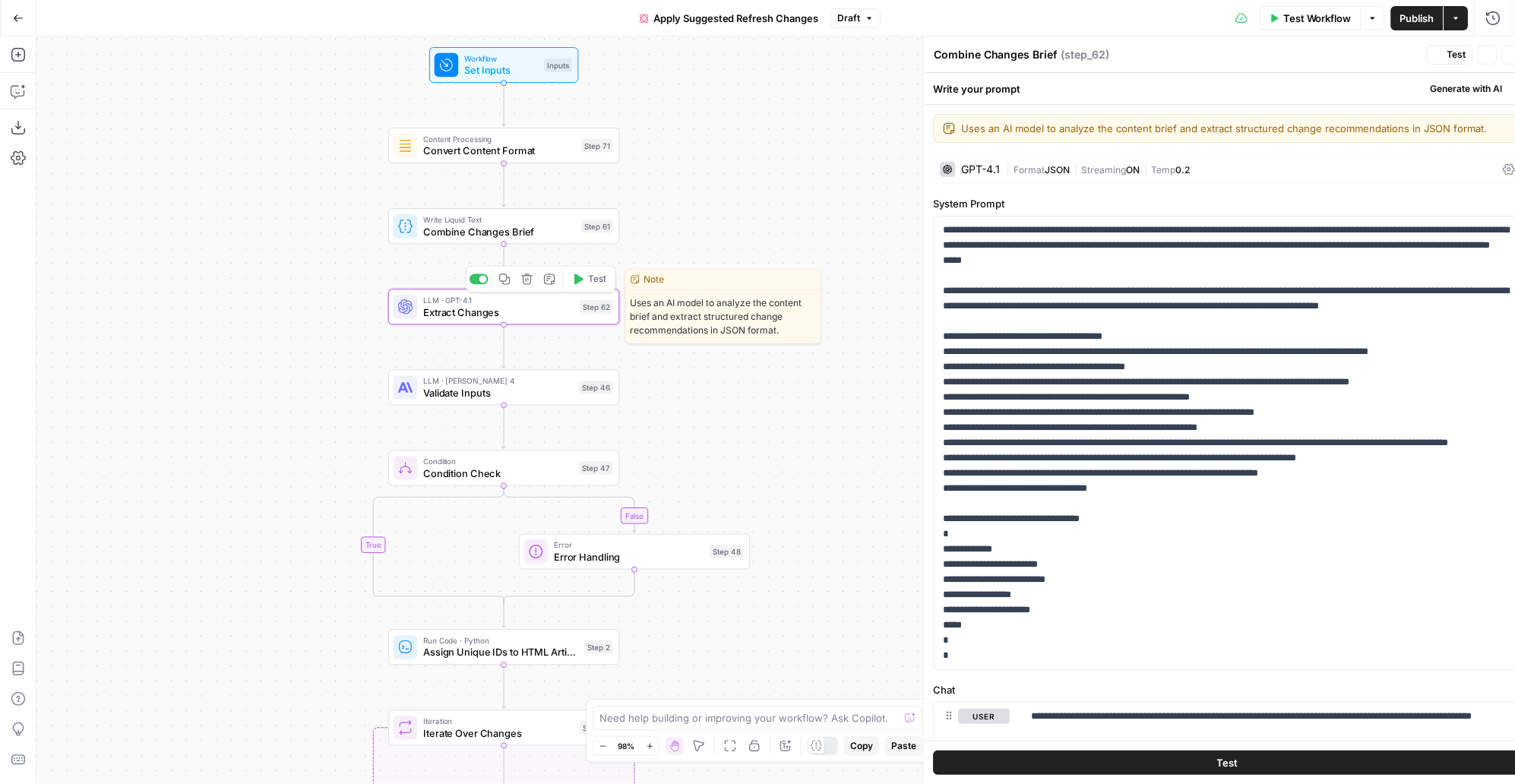
type textarea "Extract Changes"
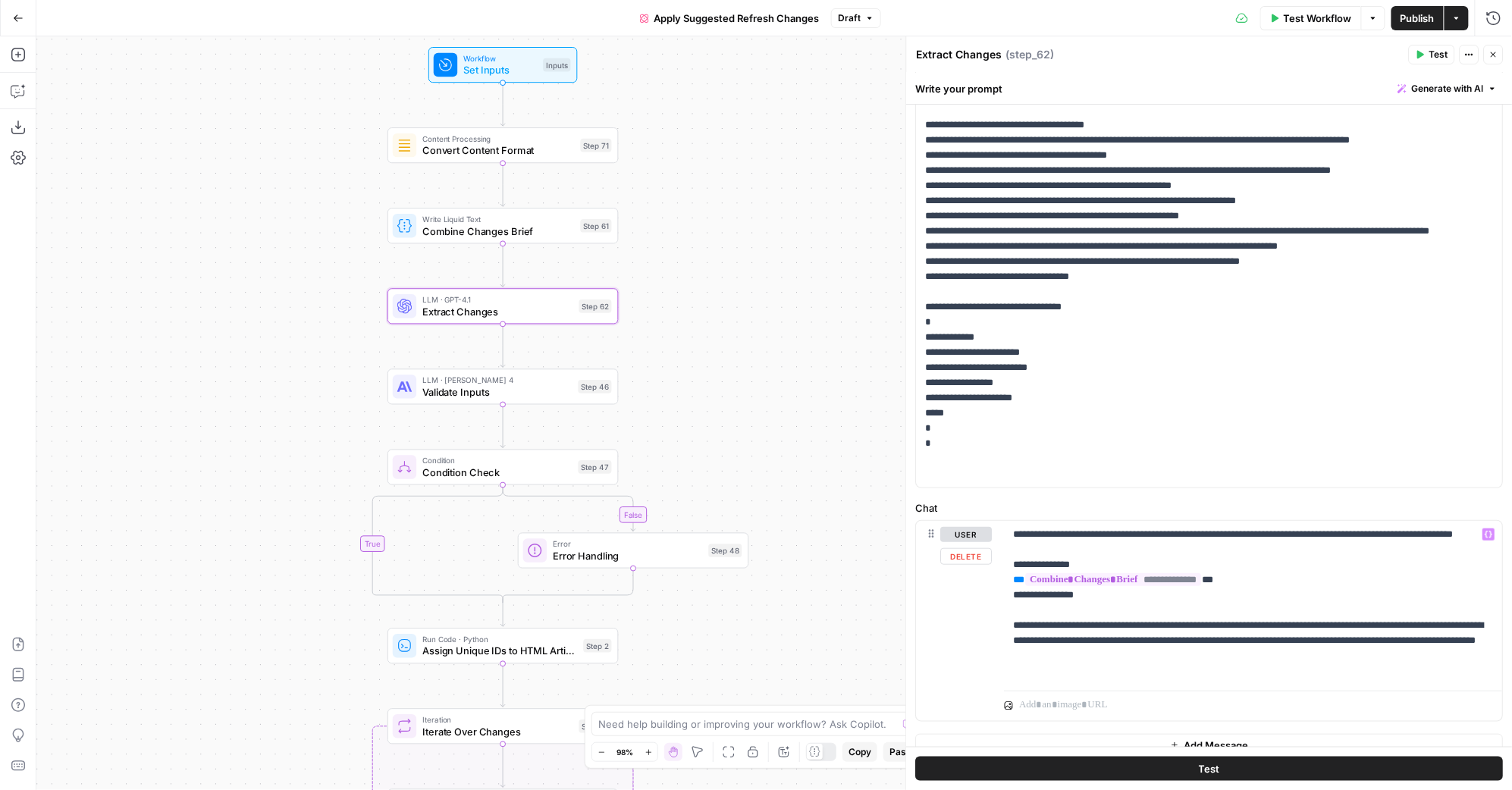
scroll to position [229, 0]
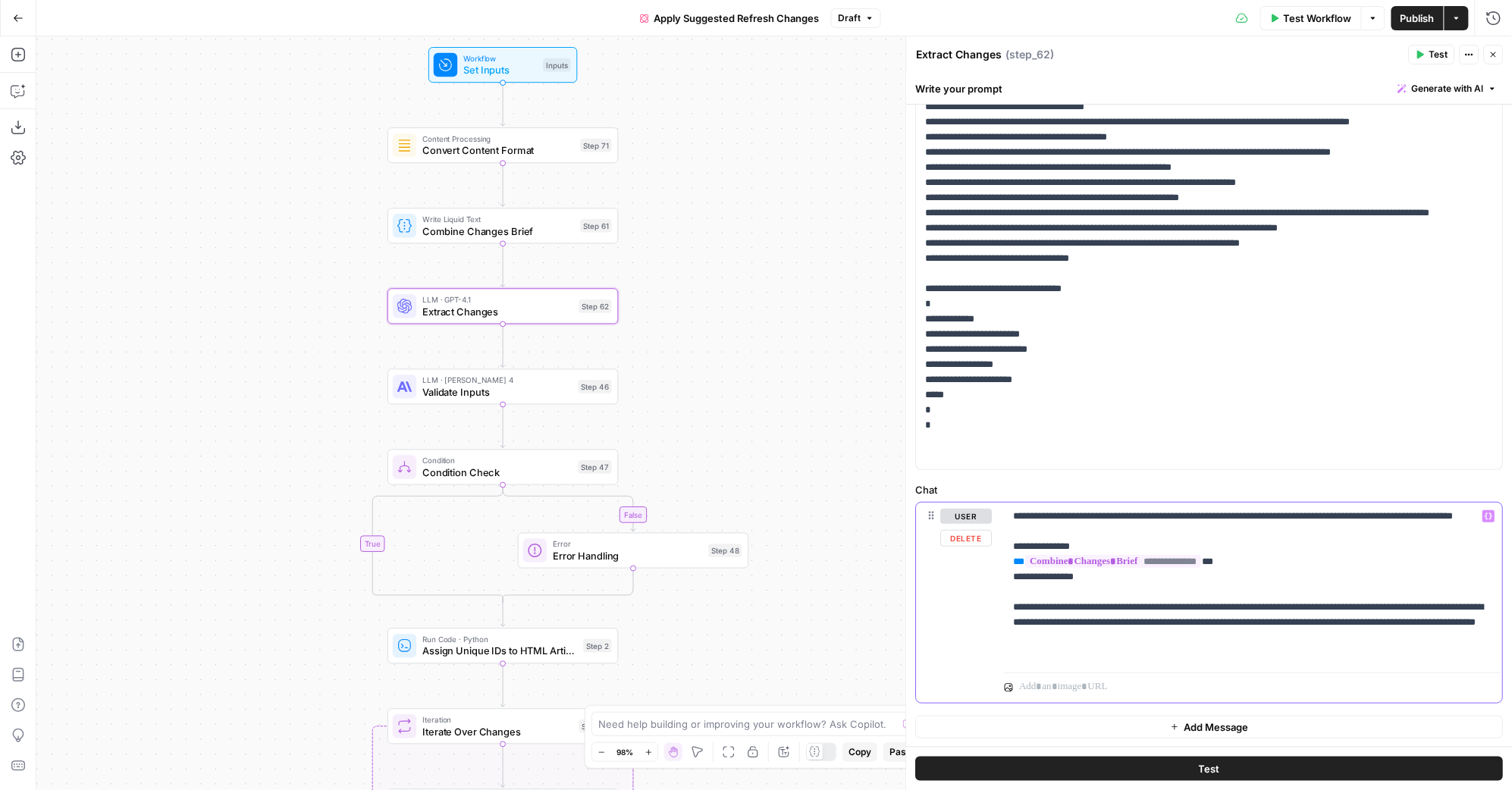
drag, startPoint x: 1124, startPoint y: 591, endPoint x: 1013, endPoint y: 561, distance: 115.0
click at [1013, 561] on p "**********" at bounding box center [1249, 584] width 472 height 152
click at [527, 387] on span "Validate Inputs" at bounding box center [497, 392] width 149 height 15
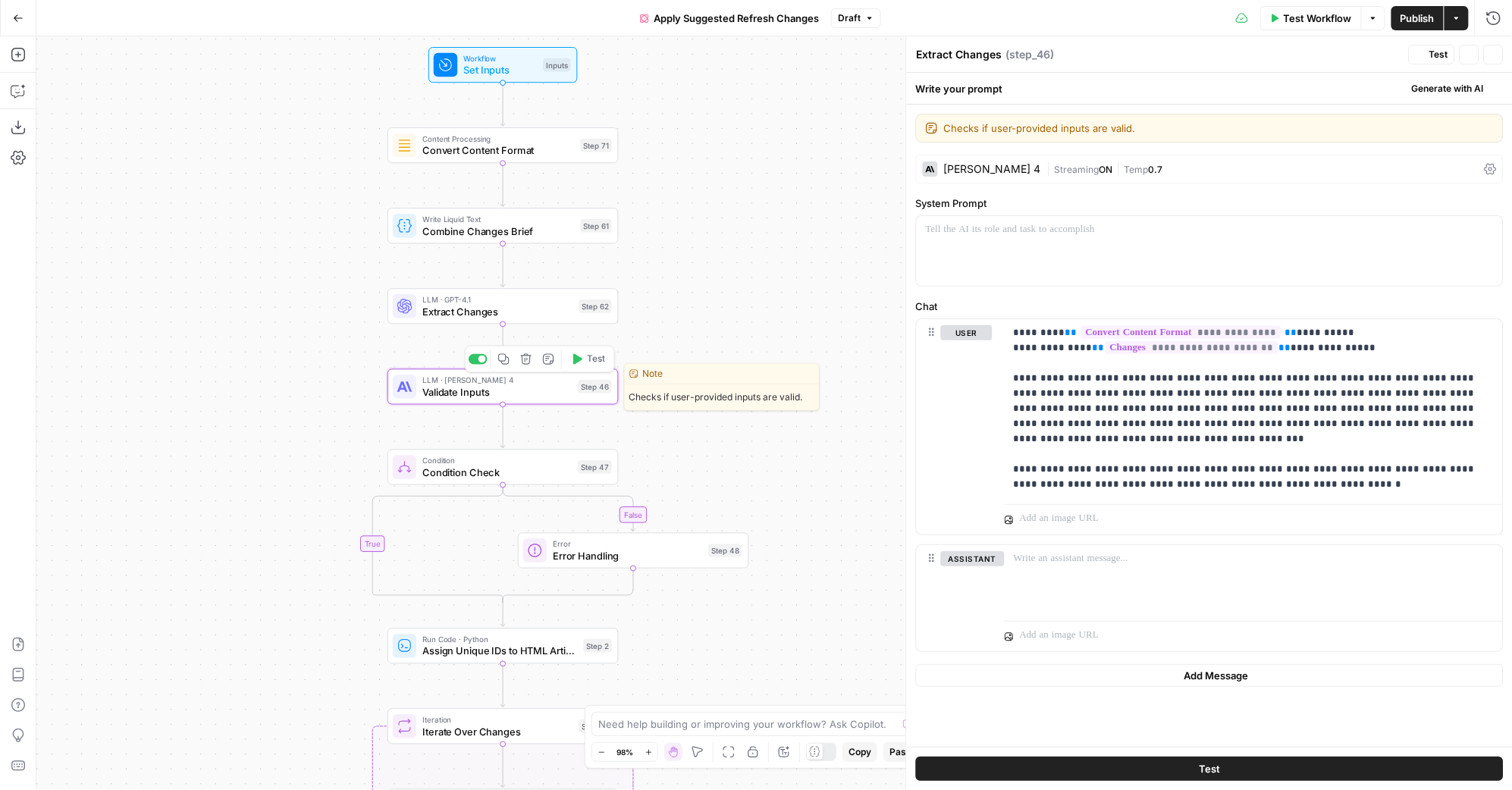
type textarea "Validate Inputs"
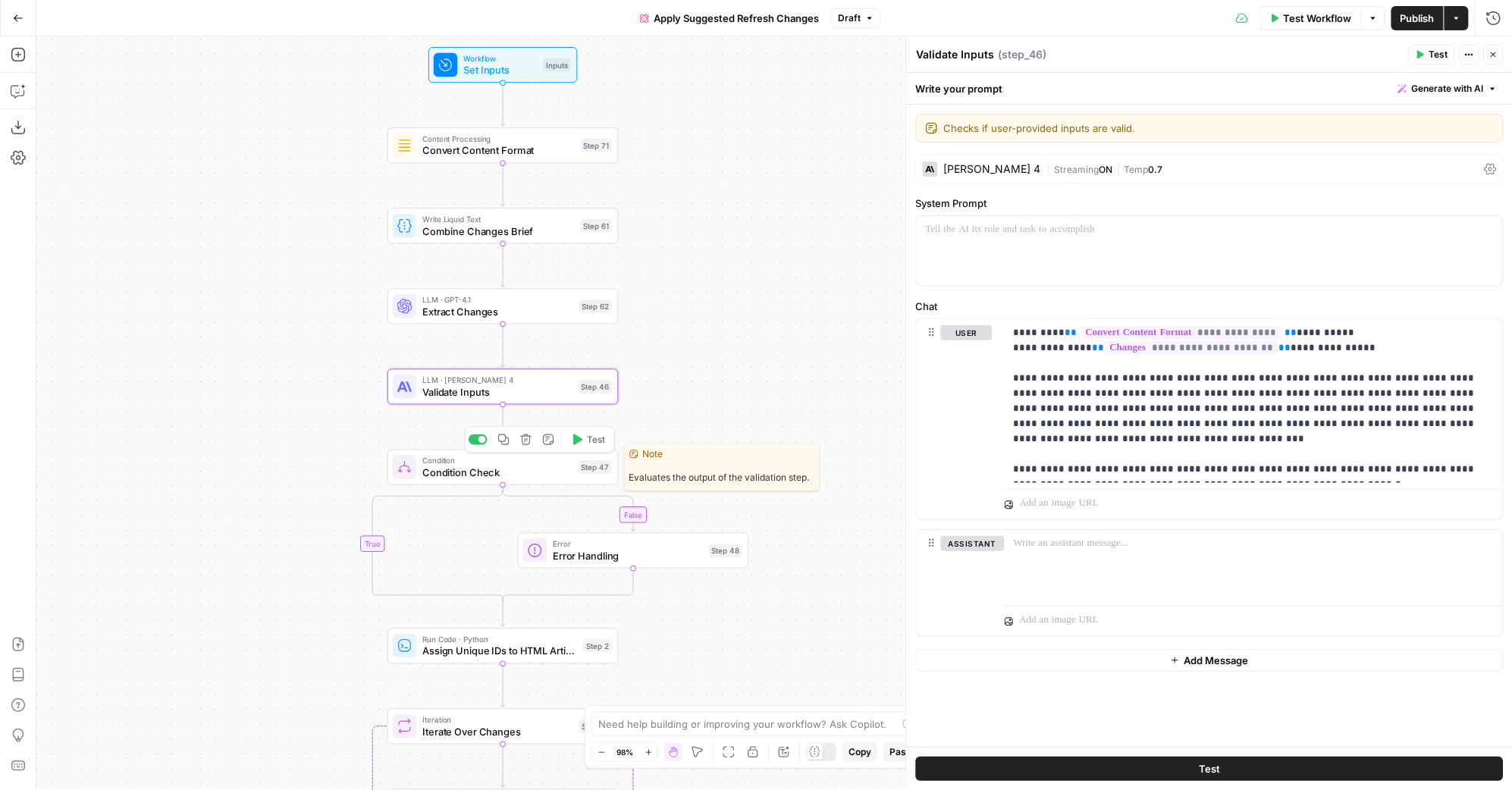
click at [497, 464] on span "Condition" at bounding box center [497, 460] width 149 height 12
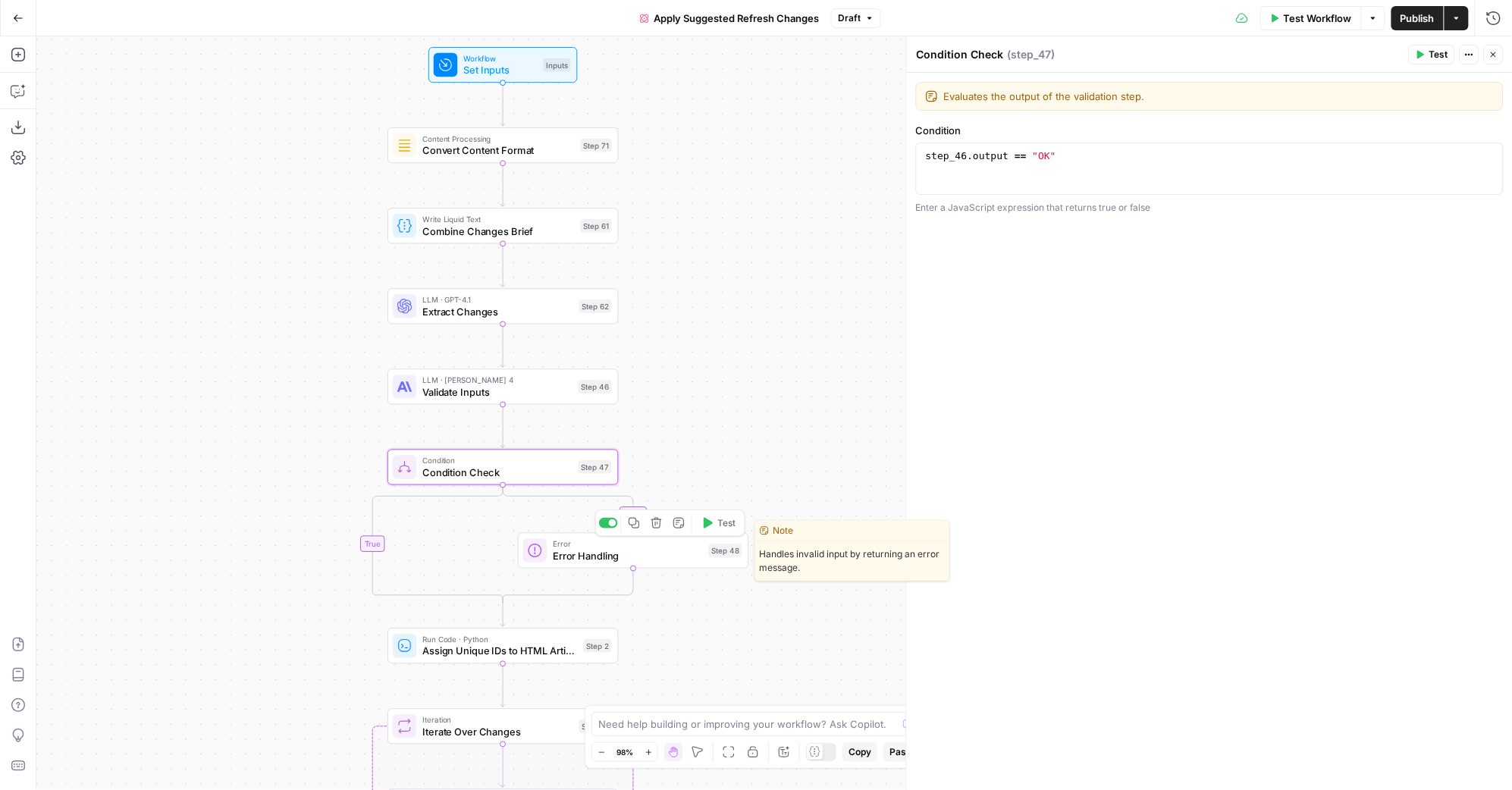
click at [663, 554] on span "Error Handling" at bounding box center [628, 555] width 149 height 15
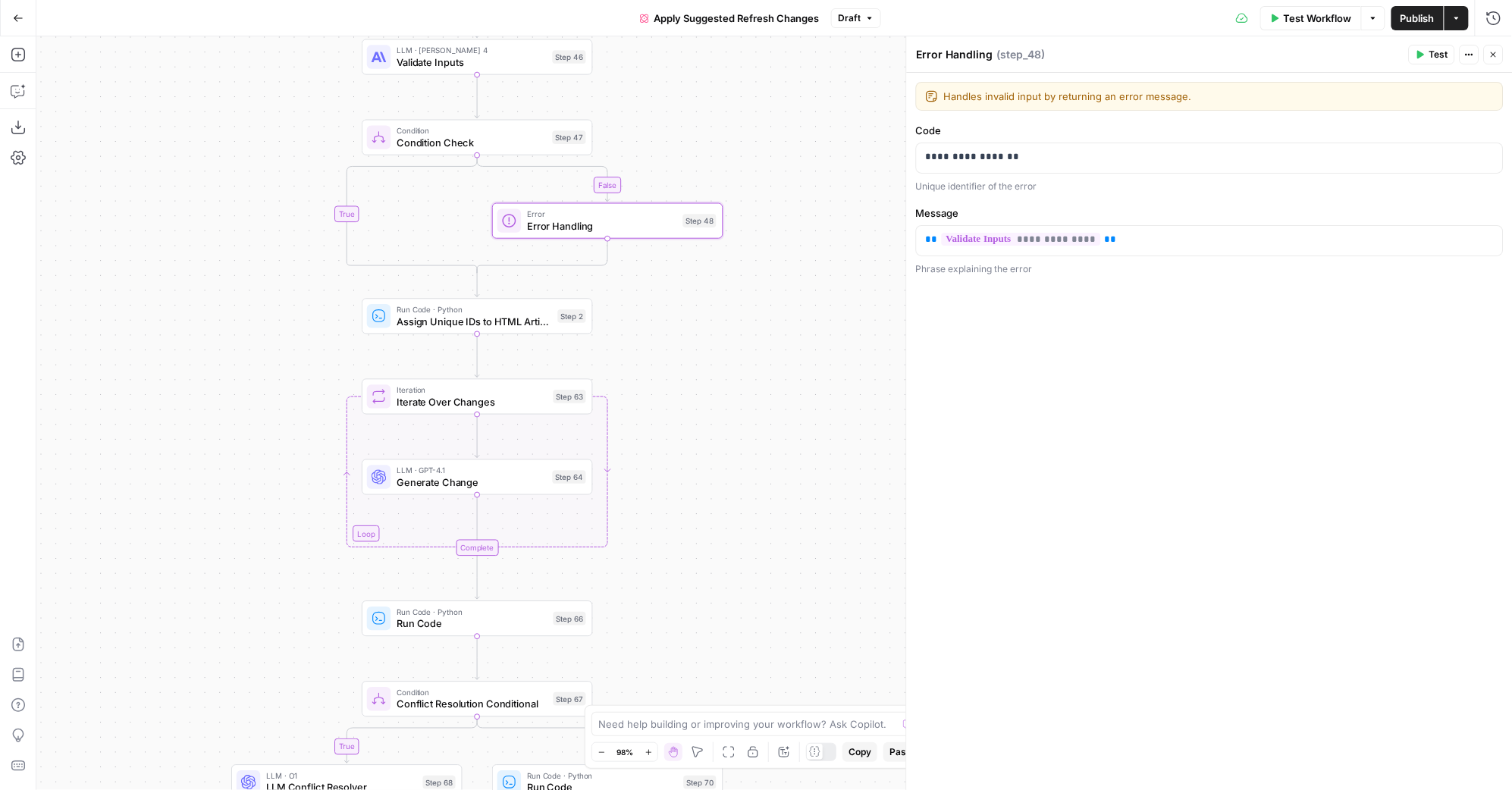
drag, startPoint x: 724, startPoint y: 478, endPoint x: 700, endPoint y: 148, distance: 330.9
click at [700, 148] on div "false true false true false true true false true false Workflow Set Inputs Inpu…" at bounding box center [774, 413] width 1476 height 754
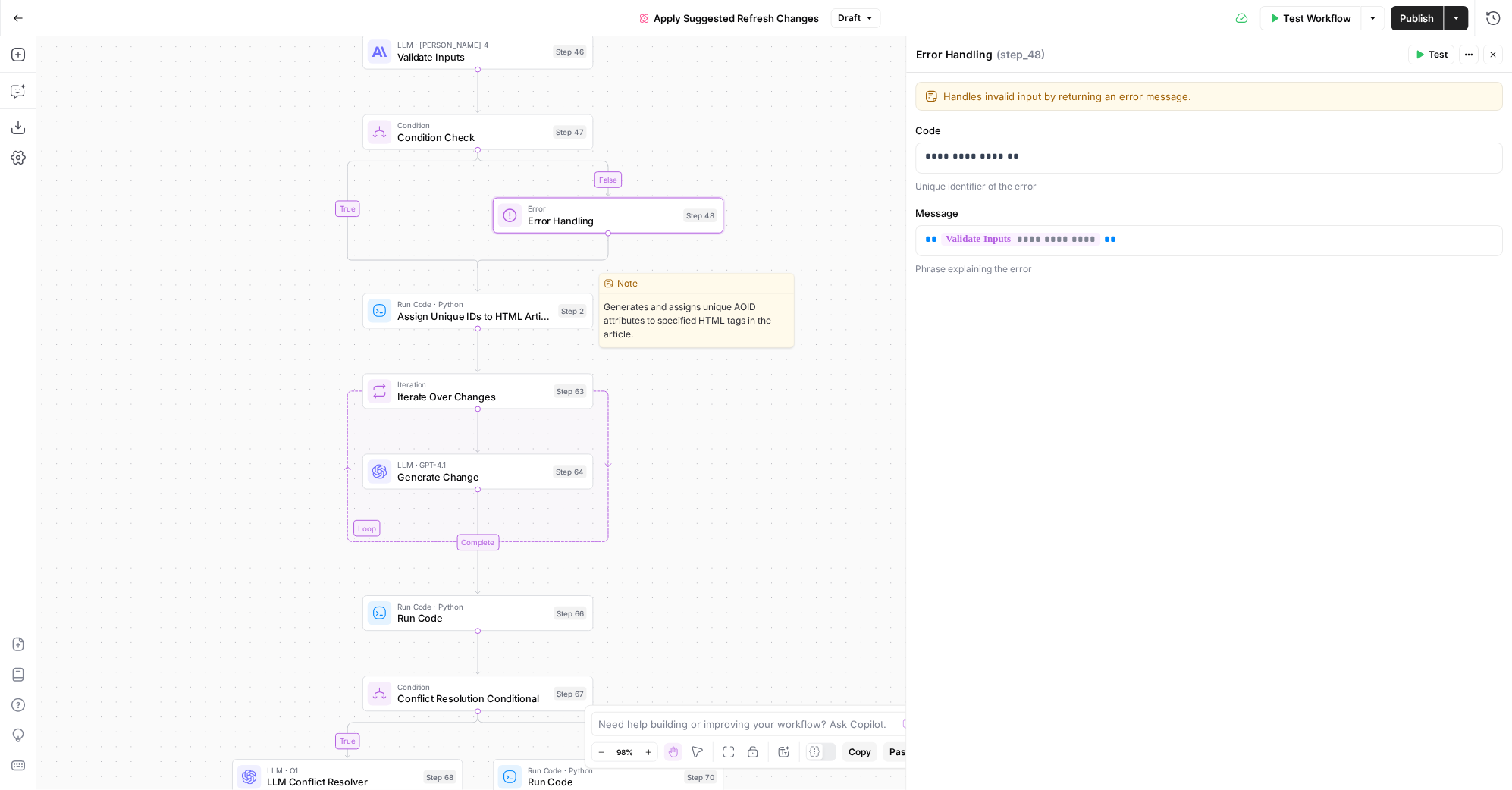
click at [512, 320] on span "Assign Unique IDs to HTML Article" at bounding box center [475, 316] width 154 height 15
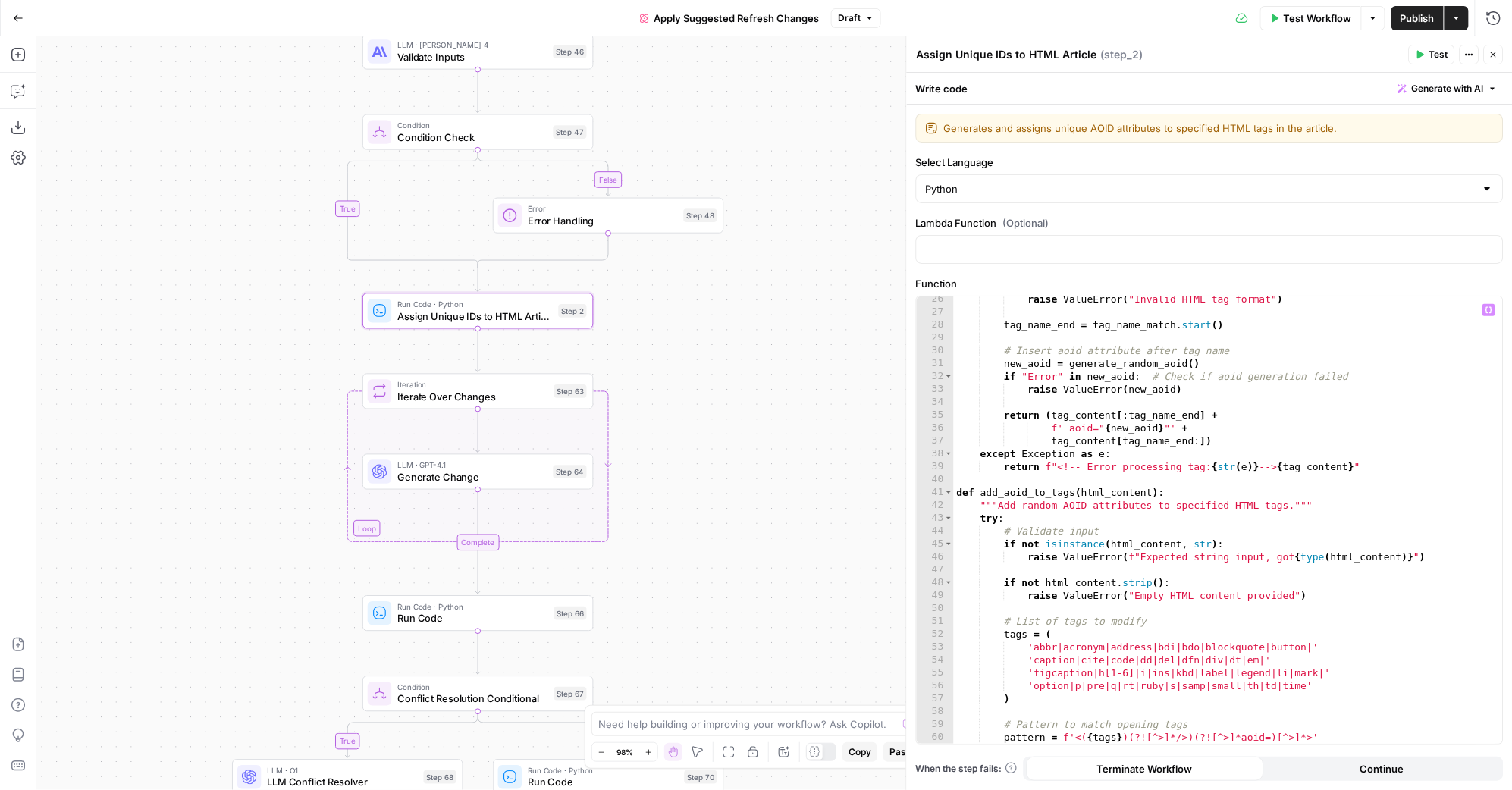
scroll to position [503, 0]
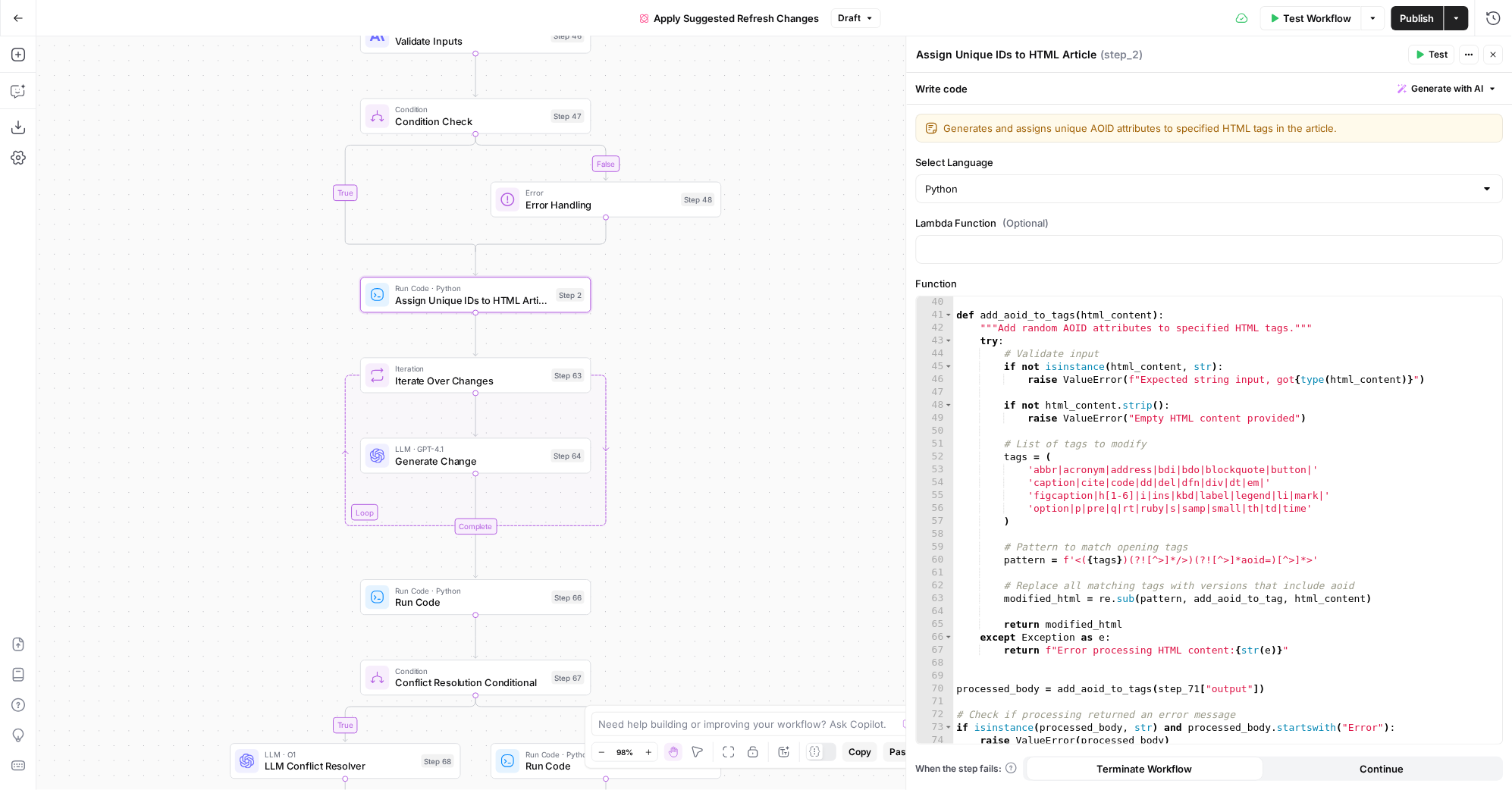
drag, startPoint x: 807, startPoint y: 380, endPoint x: 797, endPoint y: 313, distance: 67.7
click at [798, 319] on div "false true false true false true true false true false Workflow Set Inputs Inpu…" at bounding box center [774, 413] width 1476 height 754
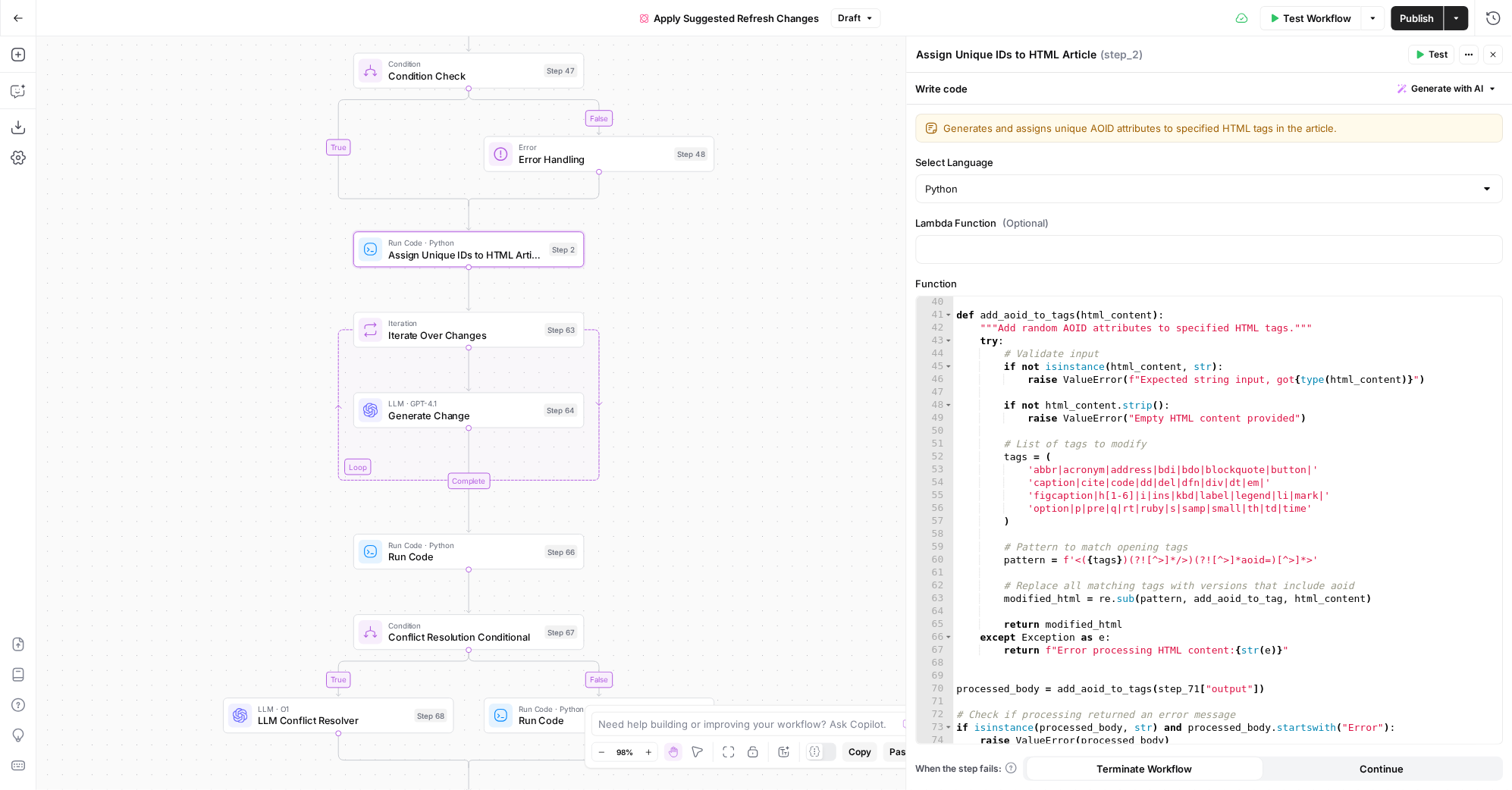
click at [519, 339] on span "Iterate Over Changes" at bounding box center [463, 335] width 150 height 15
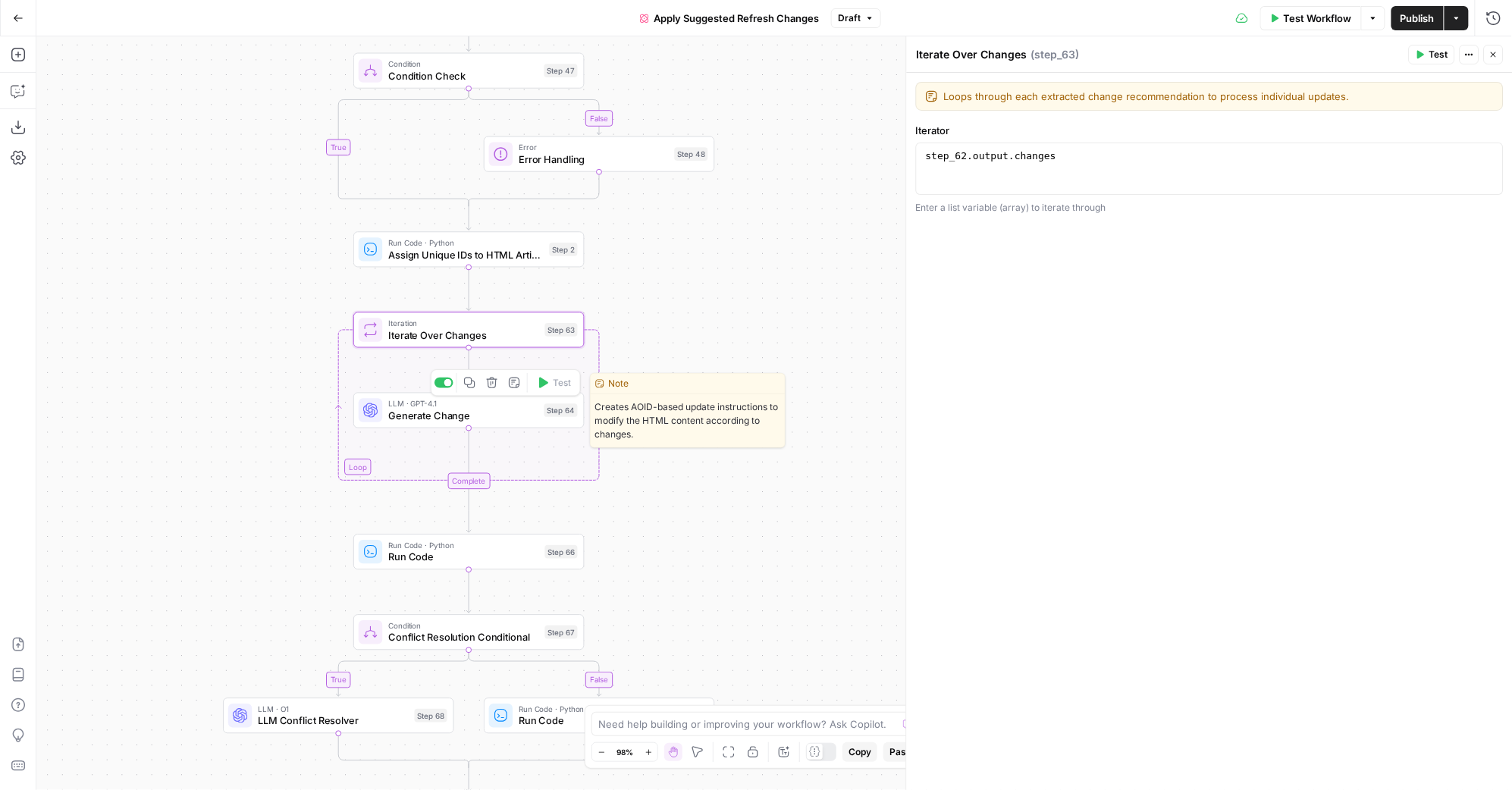
click at [522, 419] on span "Generate Change" at bounding box center [463, 415] width 149 height 15
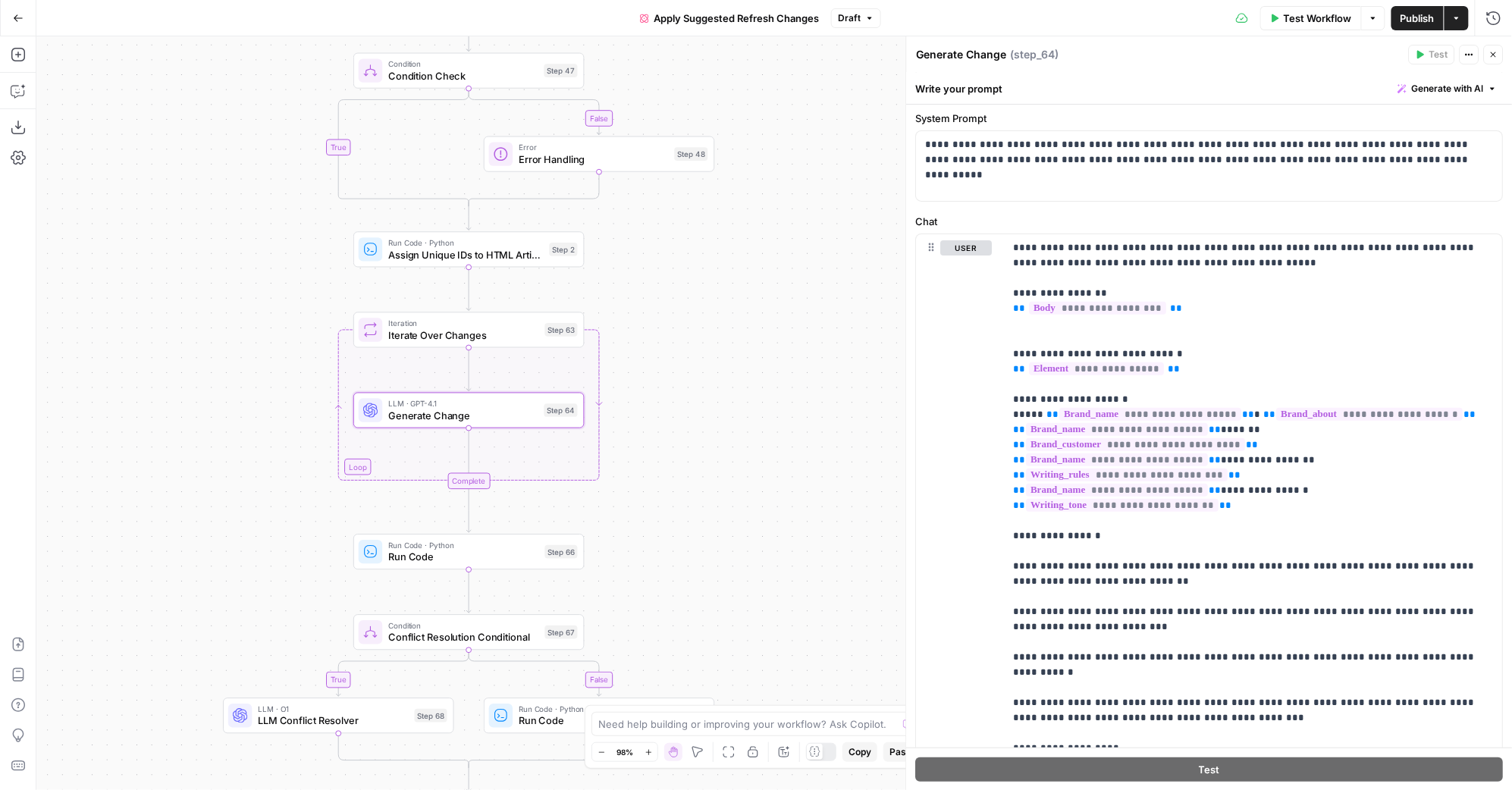
scroll to position [197, 0]
